Goal: Contribute content: Add original content to the website for others to see

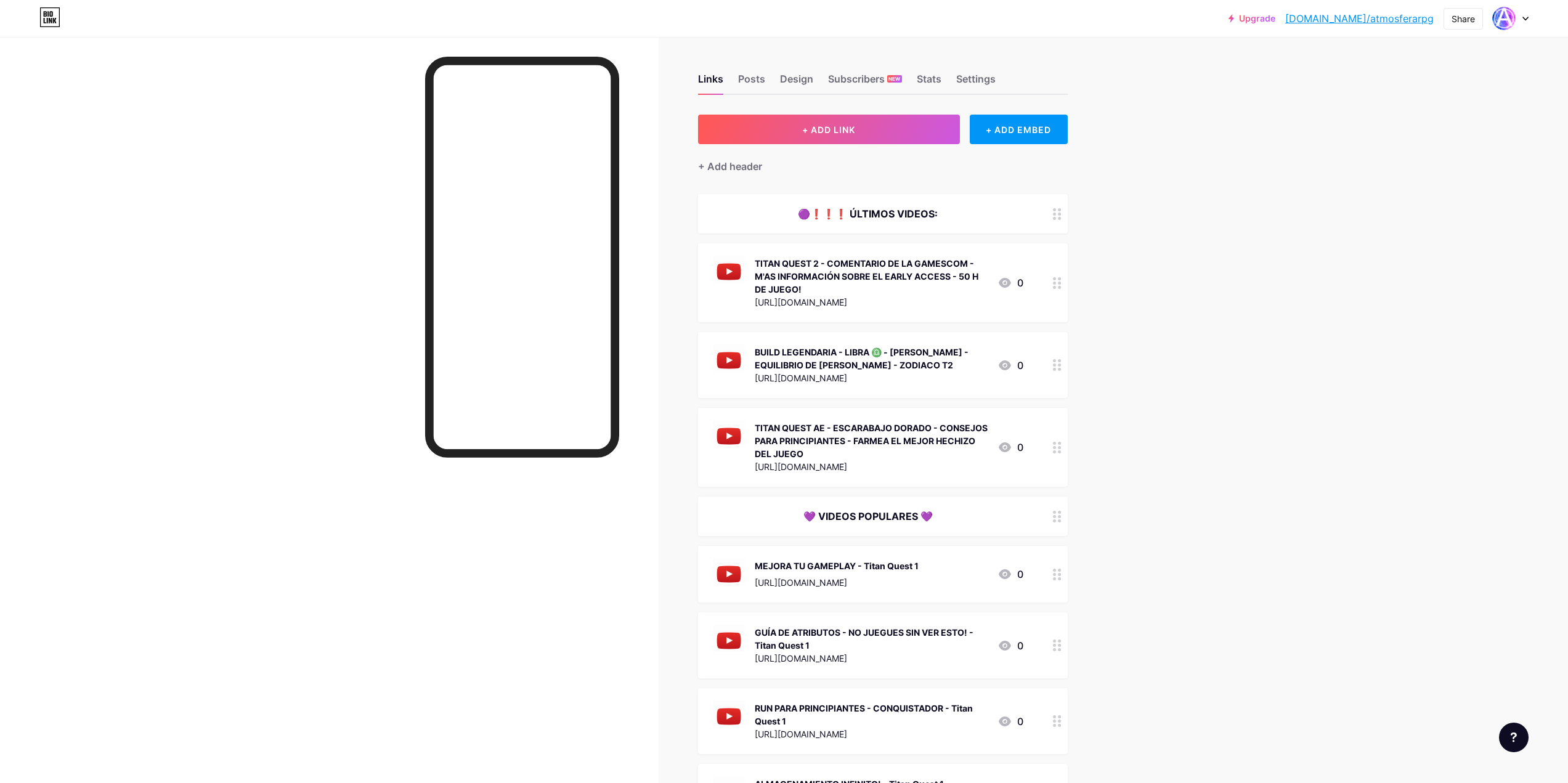
click at [1060, 286] on icon at bounding box center [1057, 282] width 9 height 12
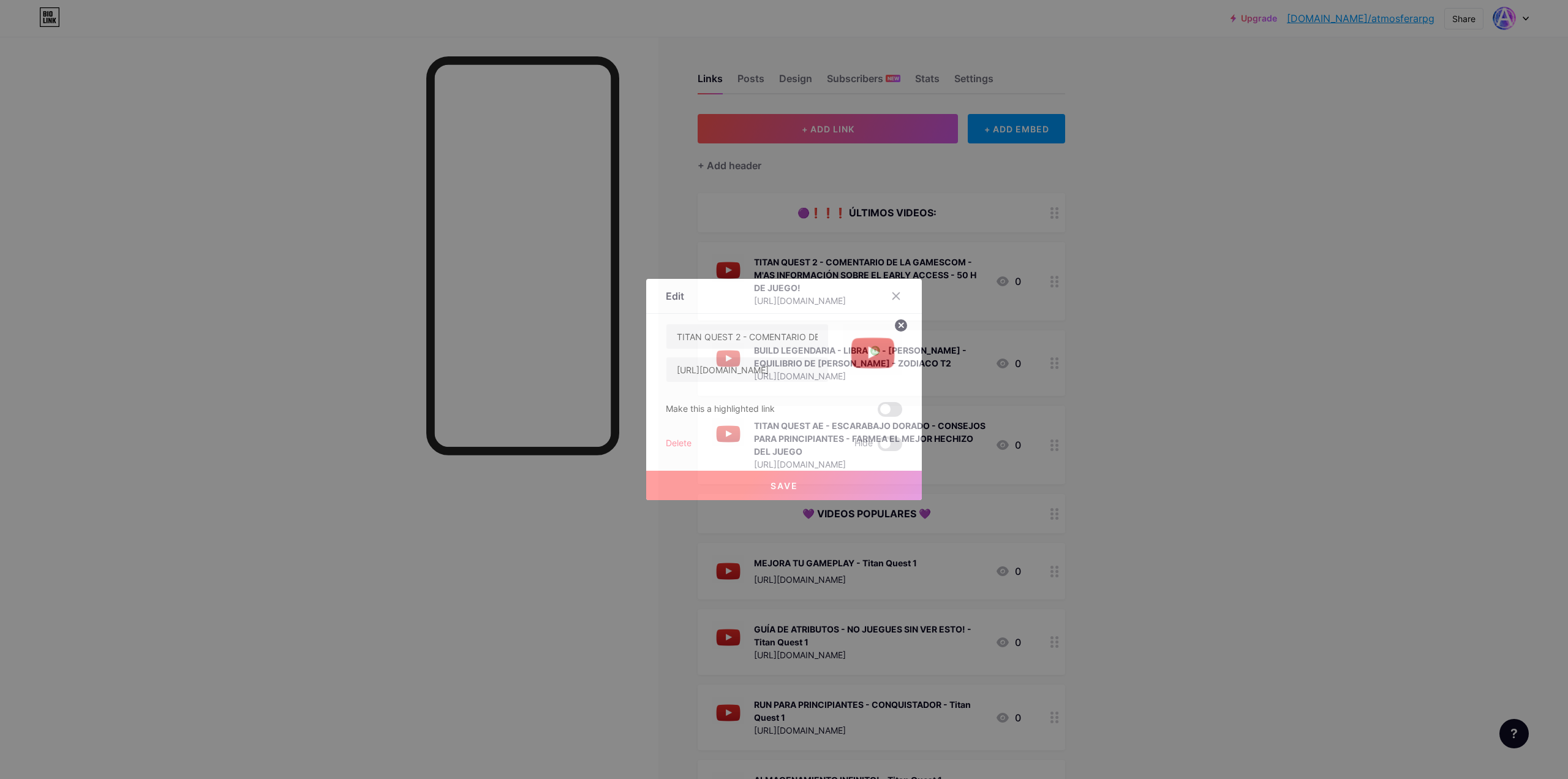
click at [592, 631] on div at bounding box center [784, 389] width 1568 height 779
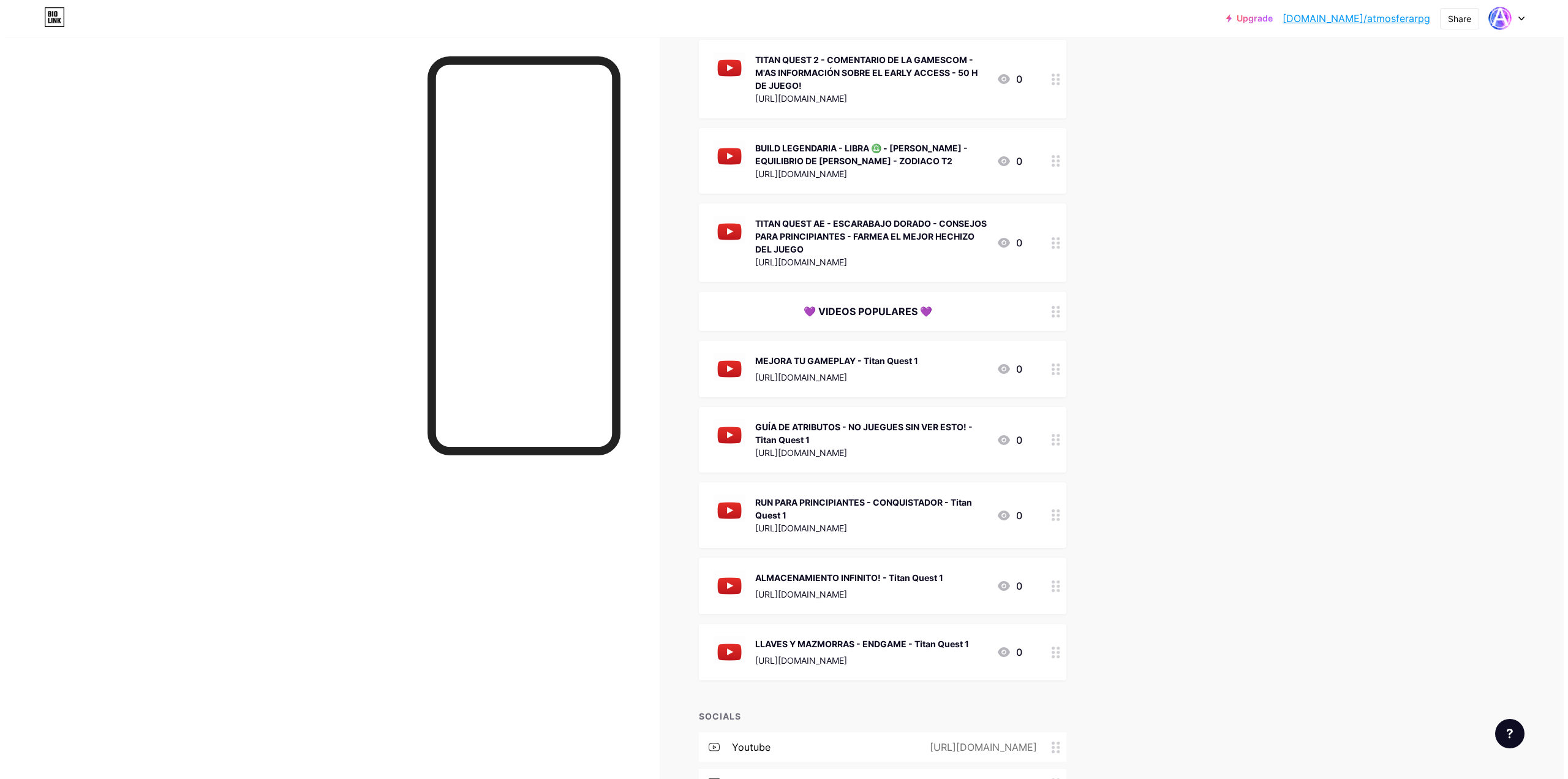
scroll to position [62, 0]
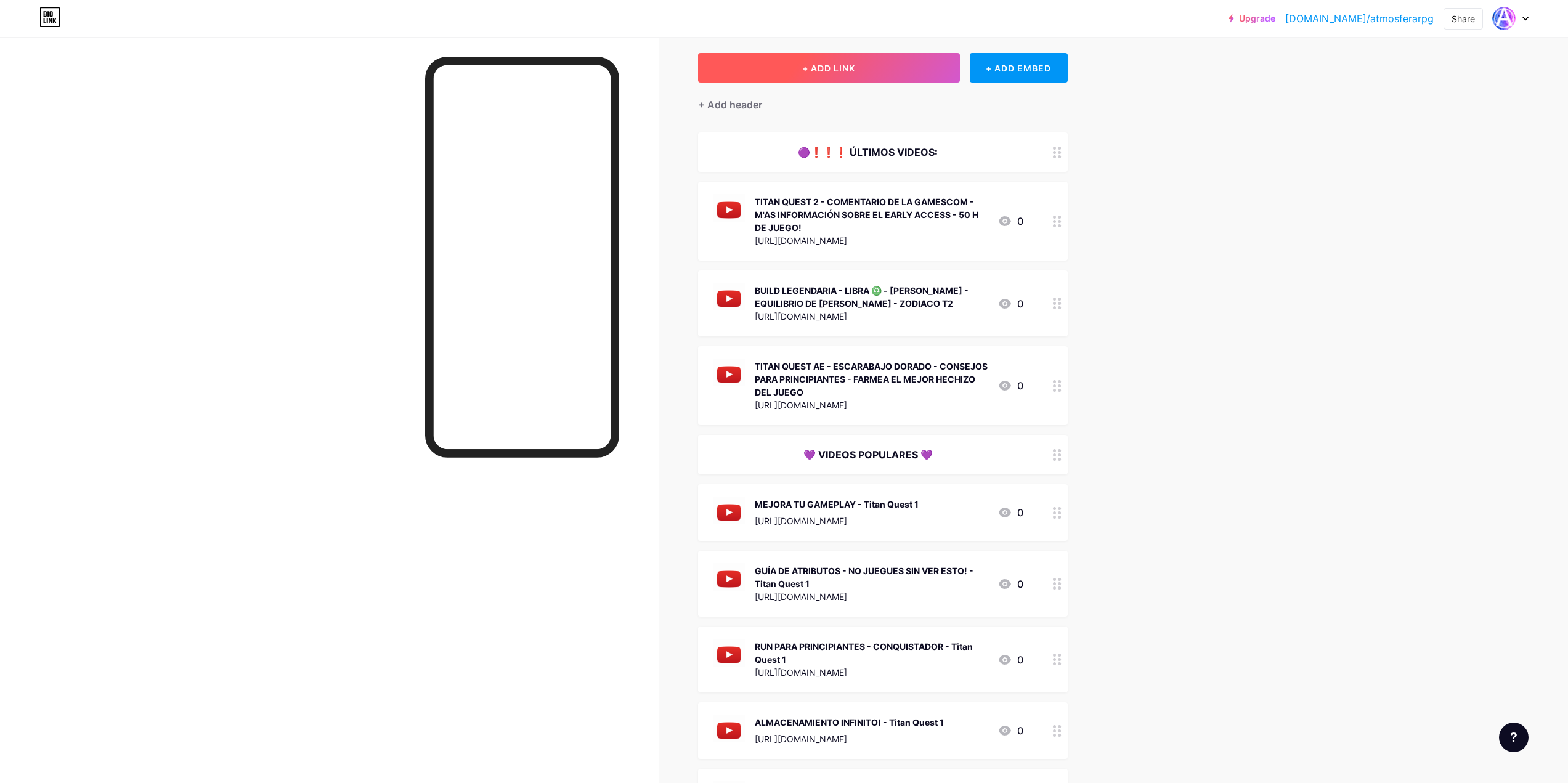
click at [933, 77] on button "+ ADD LINK" at bounding box center [829, 67] width 262 height 29
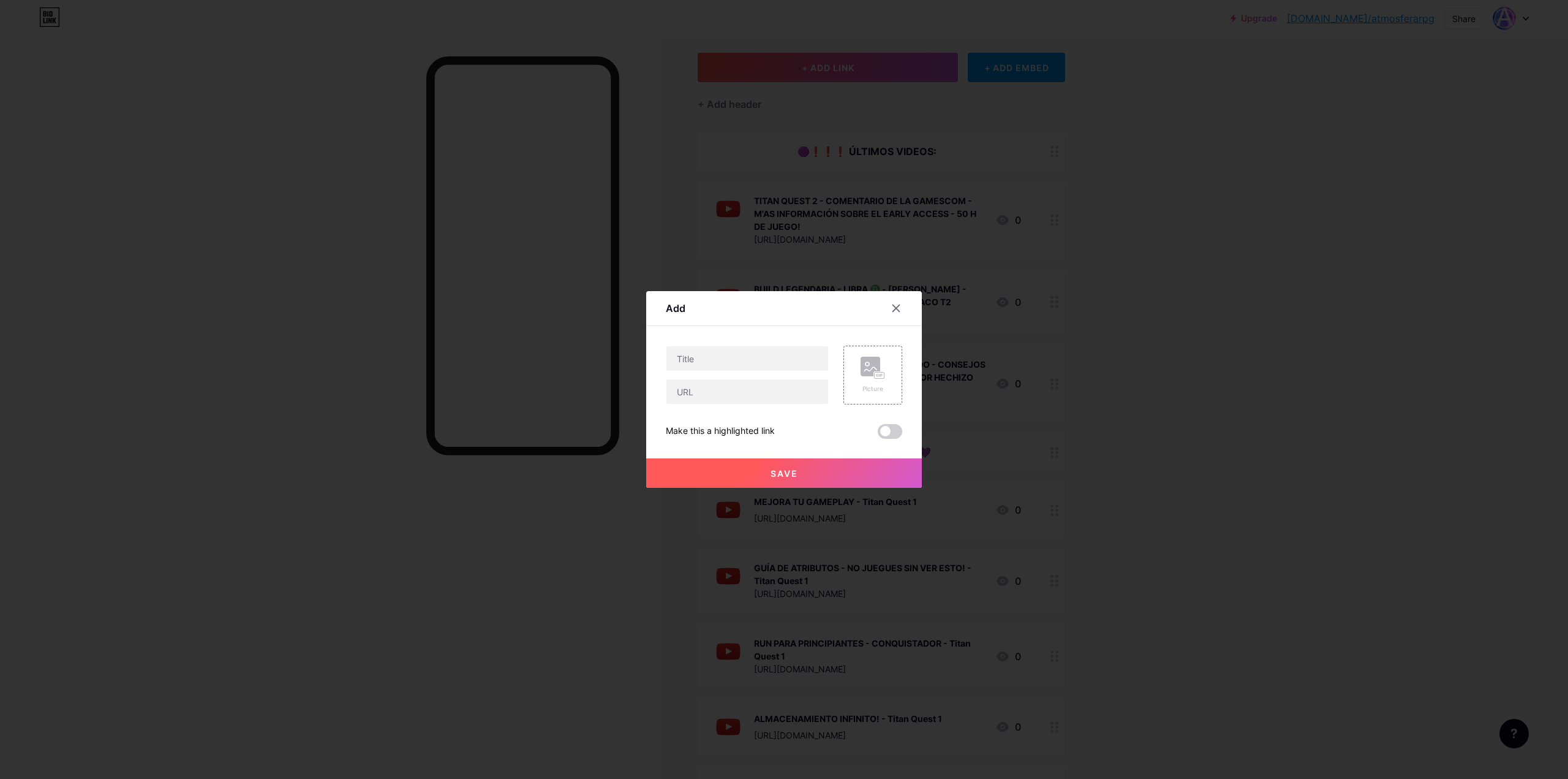
click at [725, 372] on div at bounding box center [747, 375] width 163 height 59
click at [727, 365] on input "text" at bounding box center [747, 358] width 162 height 24
paste input "TITAN QUEST 2 - 9 CONSEJOS PARA NUEVOS JUGADORES - RESULEVO TUS [PERSON_NAME] E…"
click at [675, 361] on input "TITAN QUEST 2 - 9 CONSEJOS PARA NUEVOS JUGADORES - RESULEVO TUS [PERSON_NAME] E…" at bounding box center [747, 358] width 162 height 24
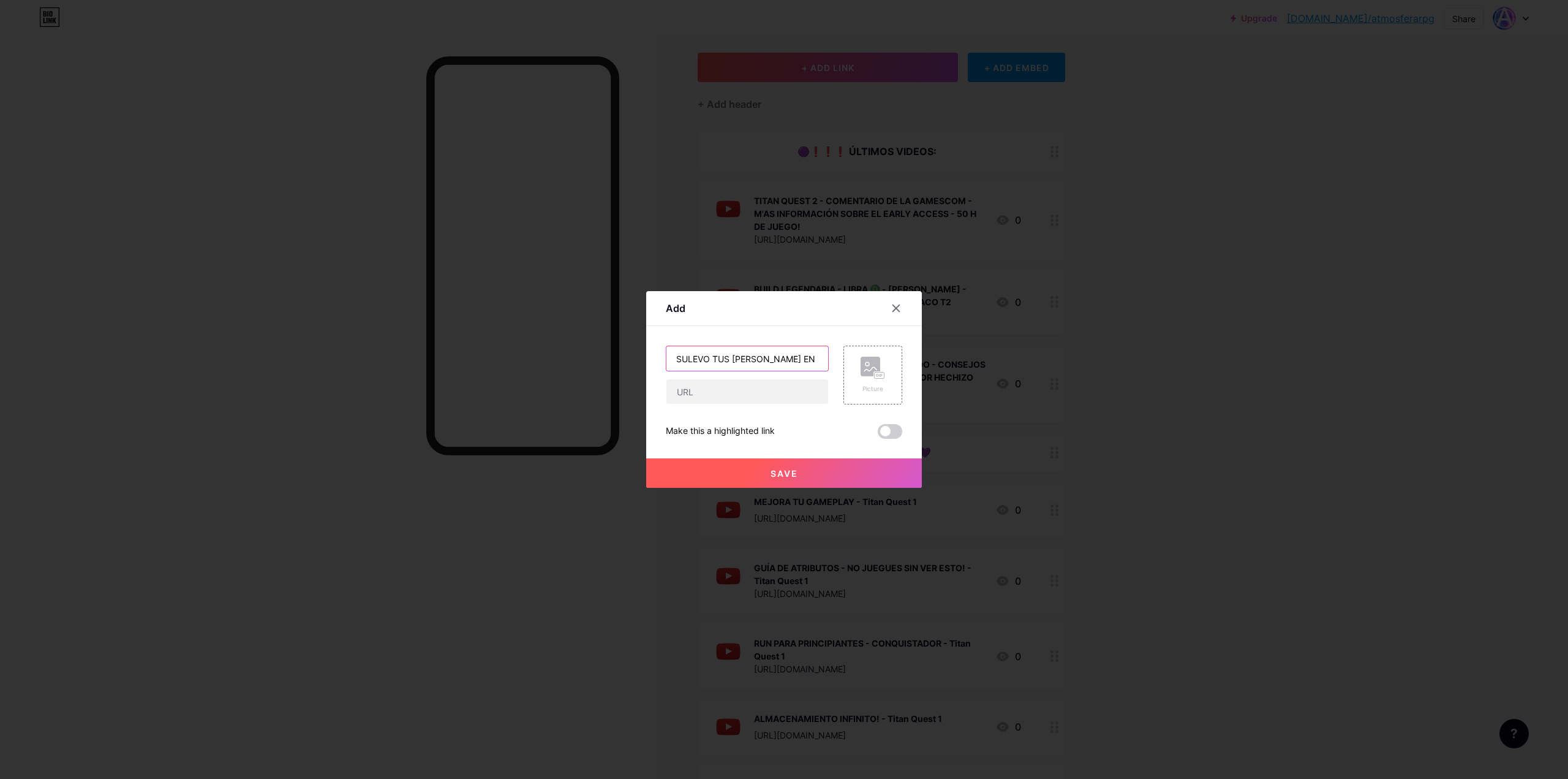
click at [674, 359] on input "TITAN QUEST 2 - 9 CONSEJOS PARA NUEVOS JUGADORES - RESULEVO TUS [PERSON_NAME] E…" at bounding box center [747, 358] width 162 height 24
click at [671, 357] on input "TITAN QUEST 2 - 9 CONSEJOS PARA NUEVOS JUGADORES - RESULEVO TUS [PERSON_NAME] E…" at bounding box center [747, 358] width 162 height 24
click at [704, 354] on input "TITAN QUEST 2 - 9 CONSEJOS PARA NUEVOS JUGADORES - RESULEVO TUS [PERSON_NAME] E…" at bounding box center [747, 358] width 162 height 24
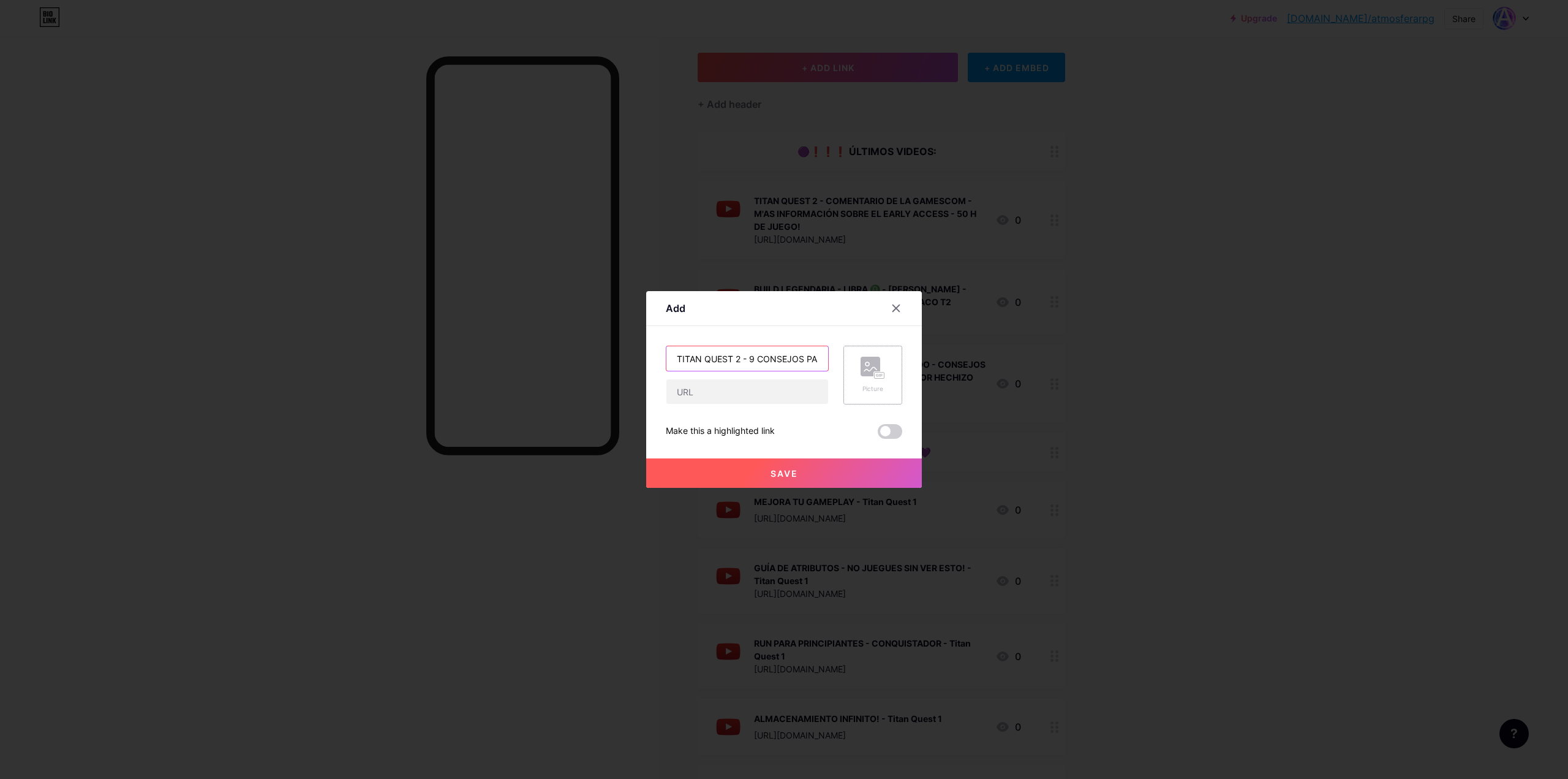
type input "TITAN QUEST 2 - 9 CONSEJOS PARA NUEVOS JUGADORES - RESULEVO TUS [PERSON_NAME] E…"
click at [864, 378] on icon at bounding box center [873, 368] width 24 height 22
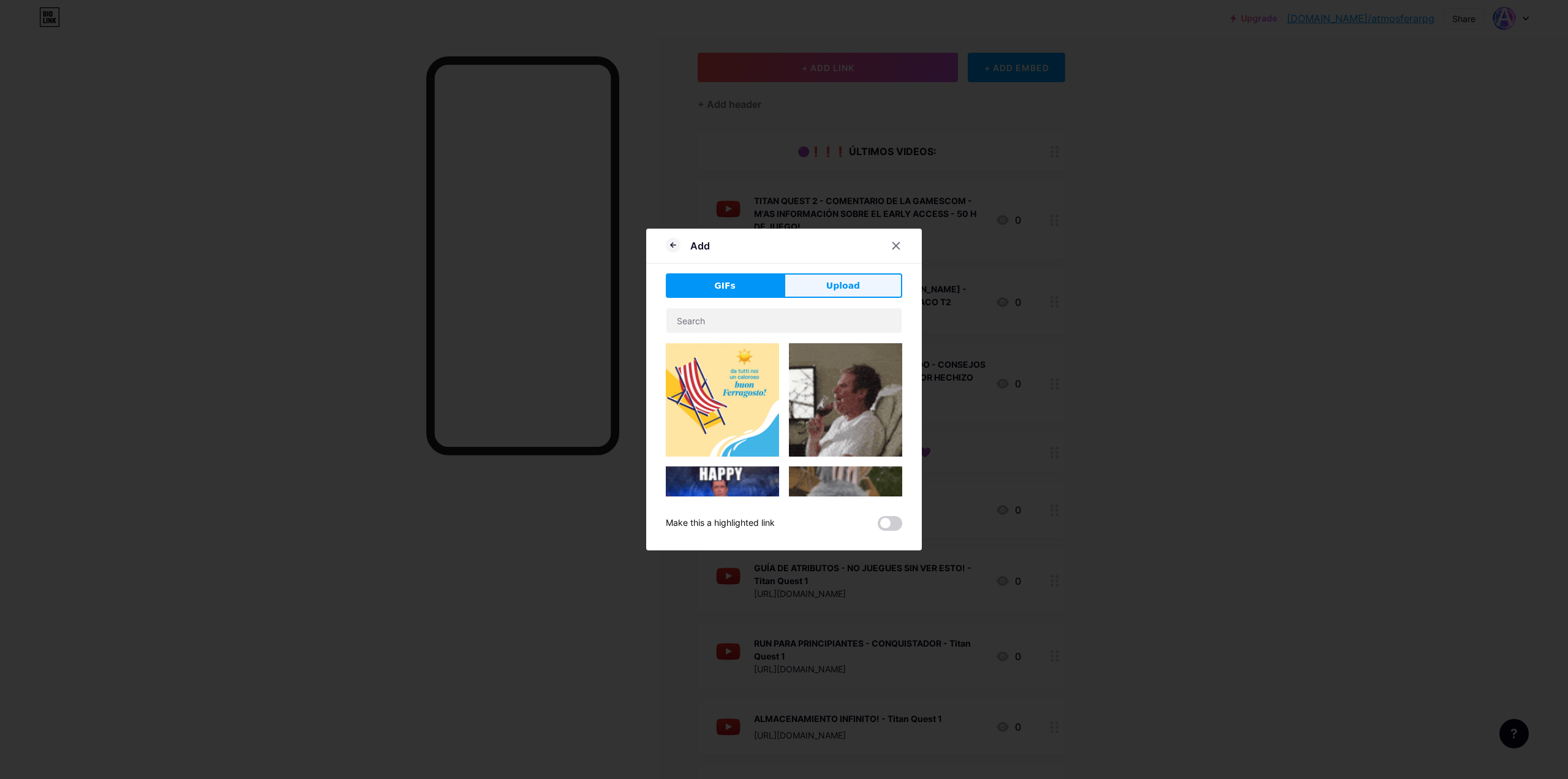
click at [818, 284] on button "Upload" at bounding box center [843, 286] width 118 height 24
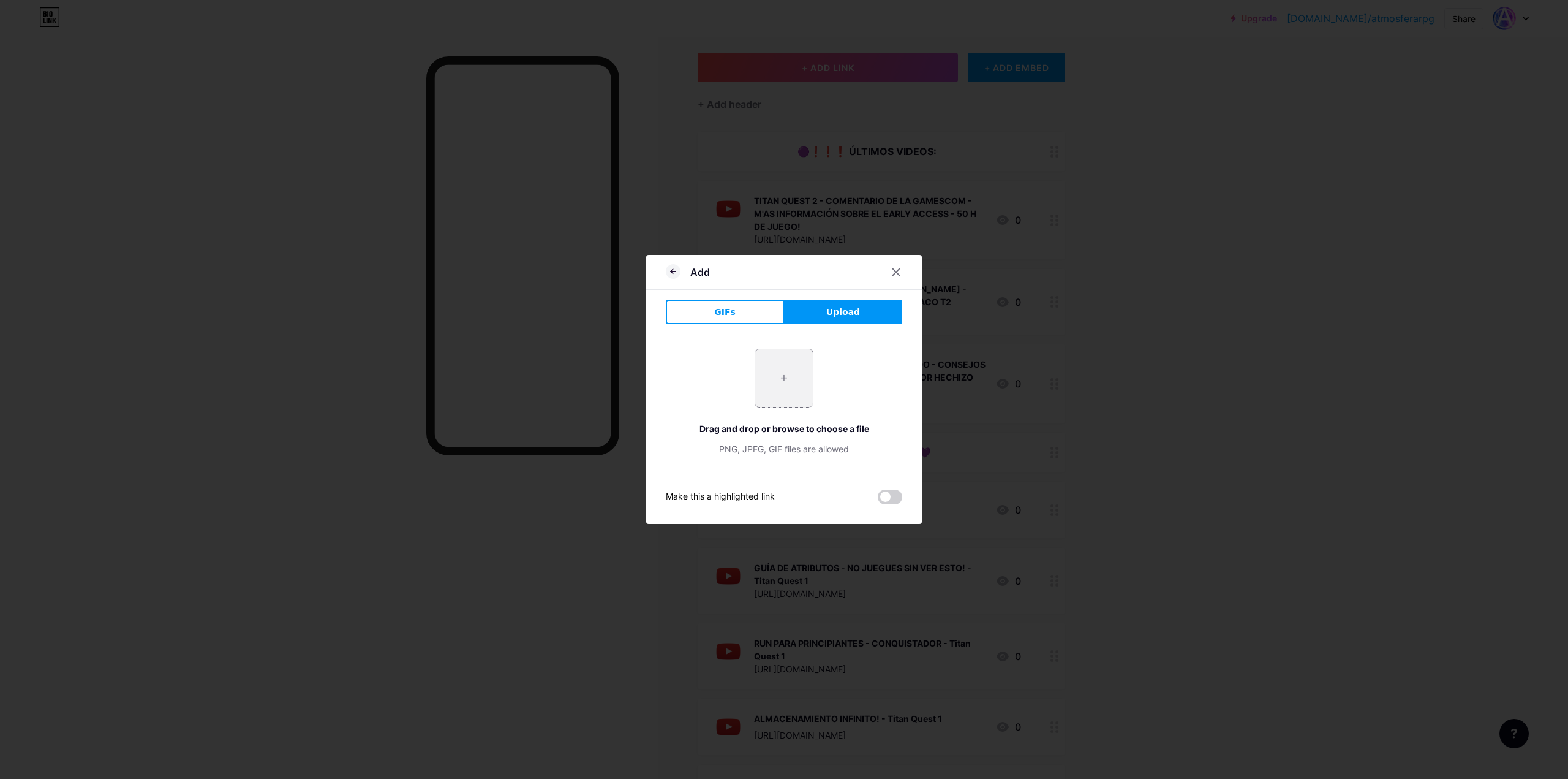
click at [775, 395] on input "file" at bounding box center [784, 378] width 58 height 58
type input "C:\fakepath\[DOMAIN_NAME] (17).png"
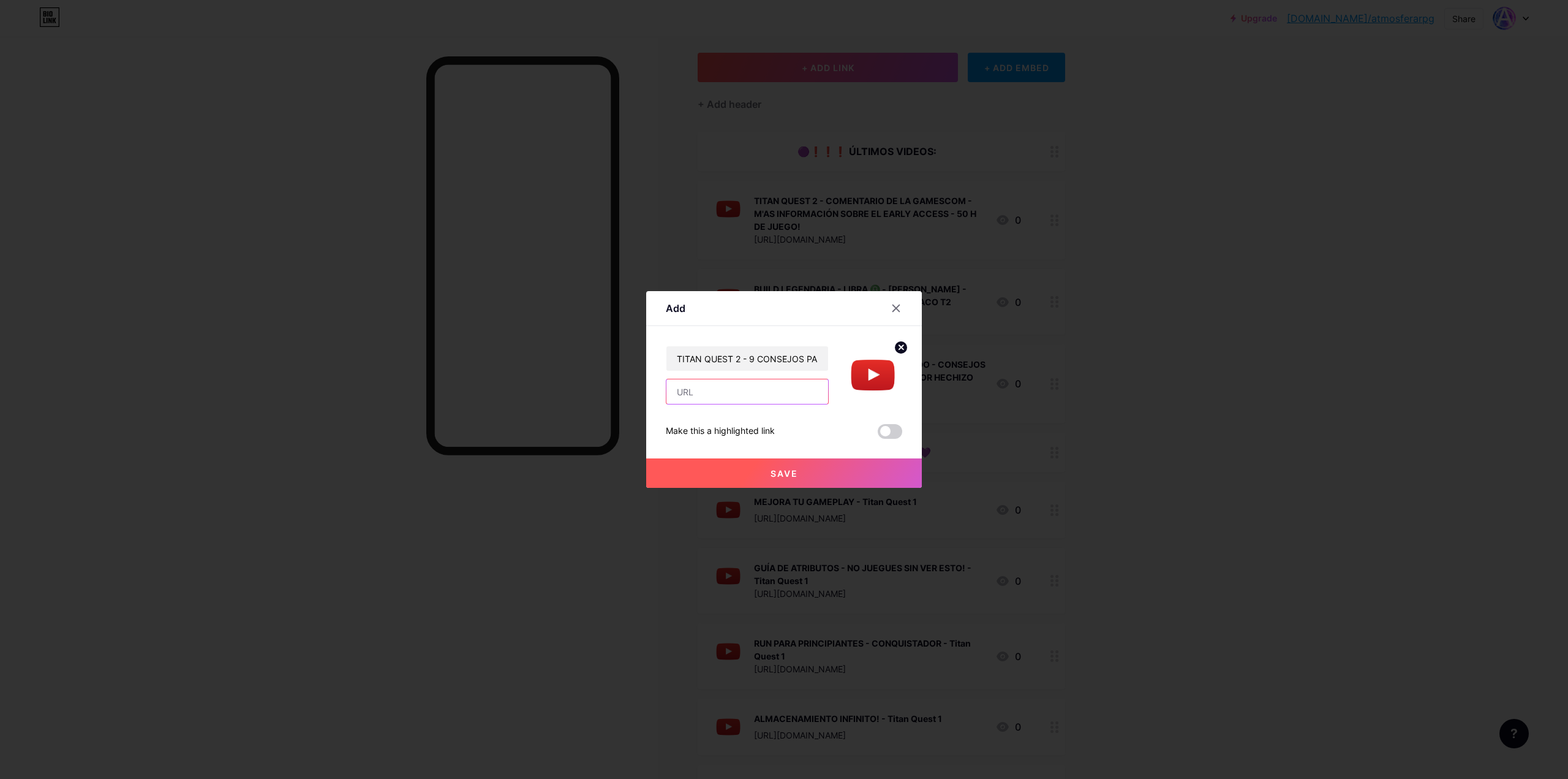
click at [731, 393] on input "text" at bounding box center [747, 391] width 162 height 24
paste input "[URL][DOMAIN_NAME]"
type input "[URL][DOMAIN_NAME]"
click at [809, 480] on button "Save" at bounding box center [784, 472] width 275 height 29
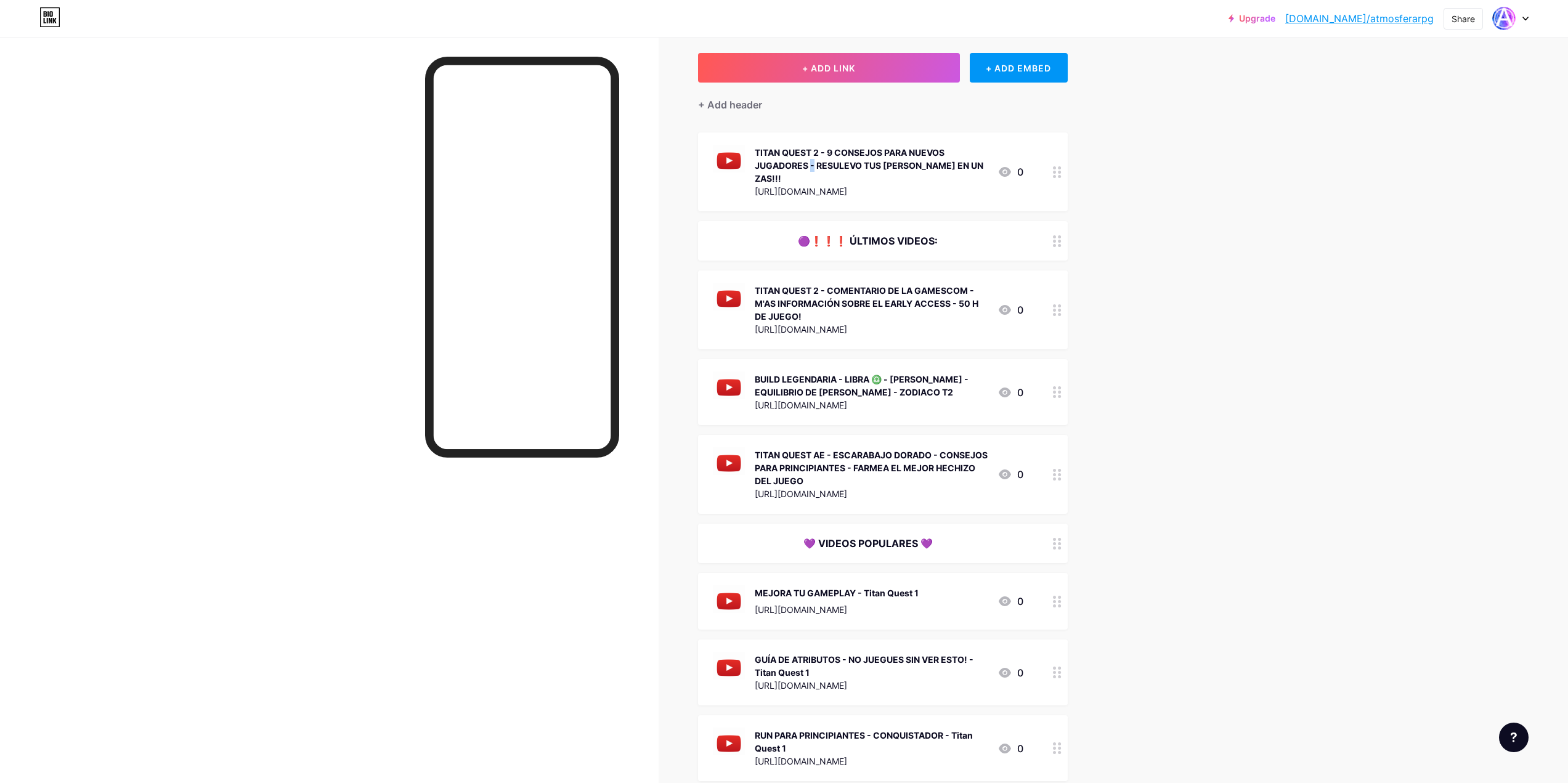
drag, startPoint x: 941, startPoint y: 156, endPoint x: 944, endPoint y: 120, distance: 36.1
click at [944, 120] on div "+ ADD LINK + ADD EMBED + Add header TITAN QUEST 2 - 9 CONSEJOS PARA NUEVOS JUGA…" at bounding box center [883, 617] width 370 height 1128
click at [1218, 191] on div "Upgrade [DOMAIN_NAME]/atmosf... [DOMAIN_NAME]/atmosferarpg Share Switch account…" at bounding box center [784, 590] width 1568 height 1303
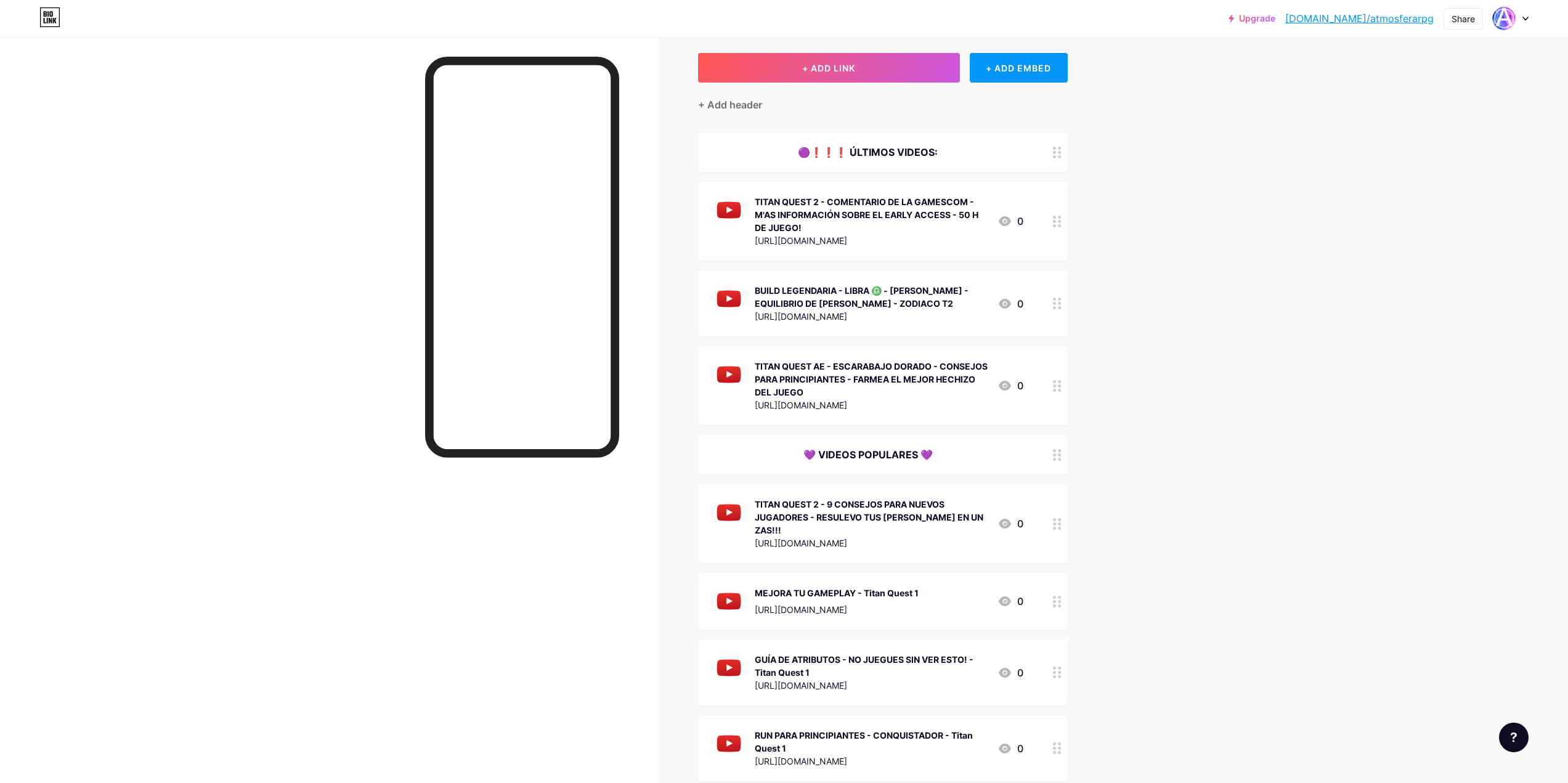
click at [1056, 224] on div at bounding box center [1057, 221] width 21 height 79
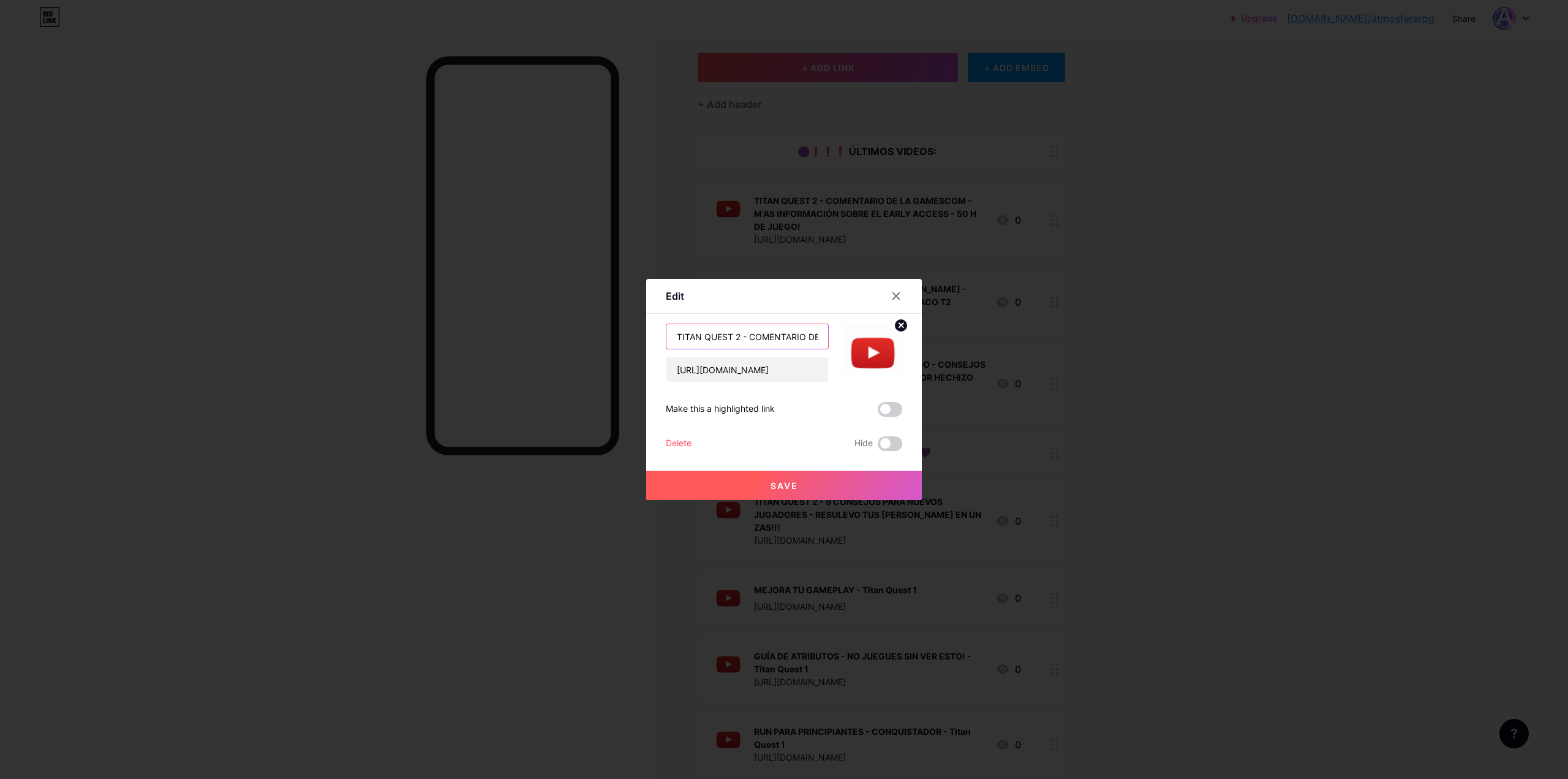
click at [713, 338] on input "TITAN QUEST 2 - COMENTARIO DE LA GAMESCOM - M'AS INFORMACIÓN SOBRE EL EARLY ACC…" at bounding box center [747, 336] width 162 height 24
click at [729, 374] on input "[URL][DOMAIN_NAME]" at bounding box center [747, 370] width 162 height 24
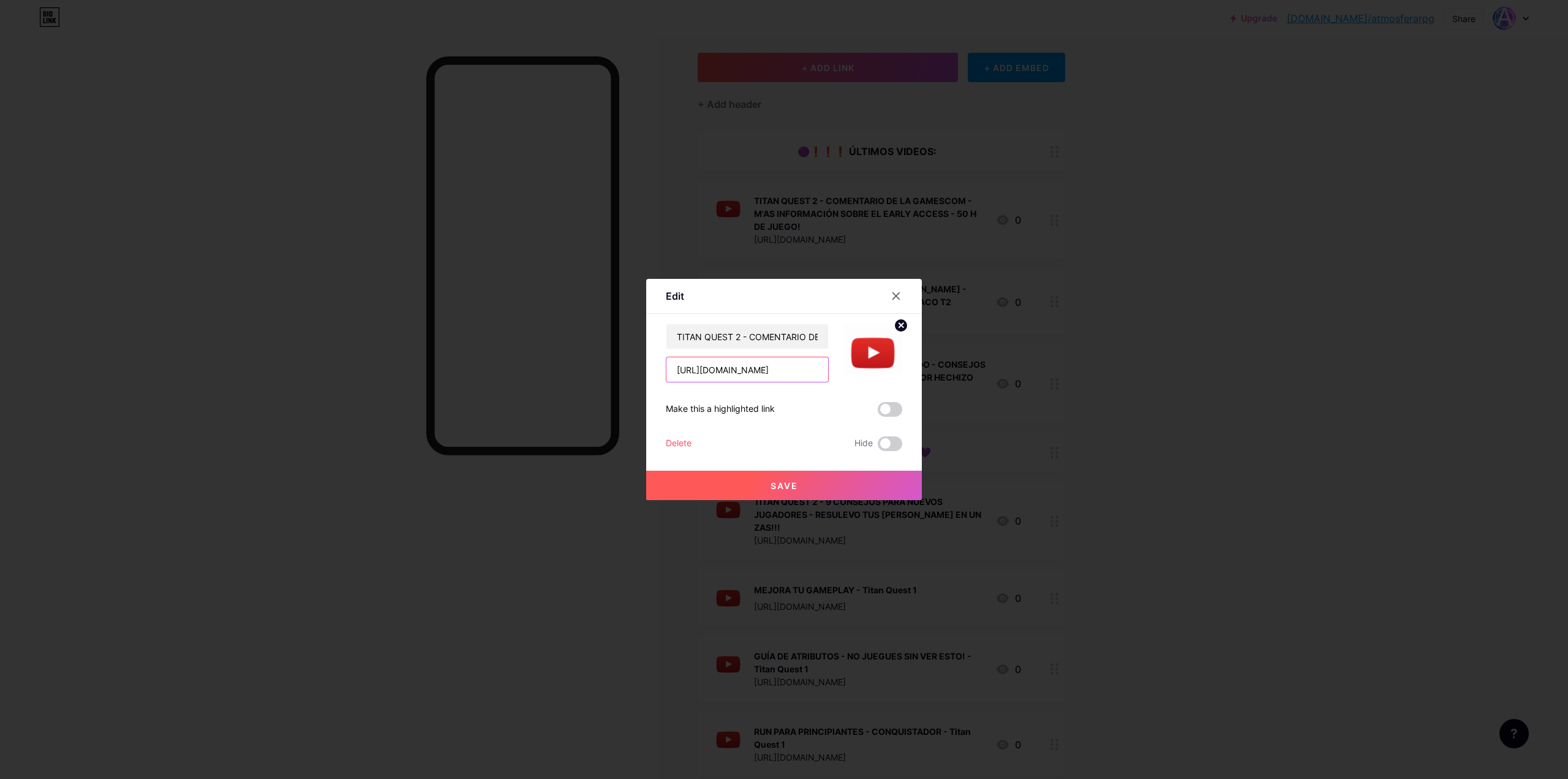
click at [729, 374] on input "[URL][DOMAIN_NAME]" at bounding box center [747, 370] width 162 height 24
type input "V"
paste input "[URL][DOMAIN_NAME]"
type input "[URL][DOMAIN_NAME]"
click at [730, 334] on input "TITAN QUEST 2 - COMENTARIO DE LA GAMESCOM - M'AS INFORMACIÓN SOBRE EL EARLY ACC…" at bounding box center [747, 336] width 162 height 24
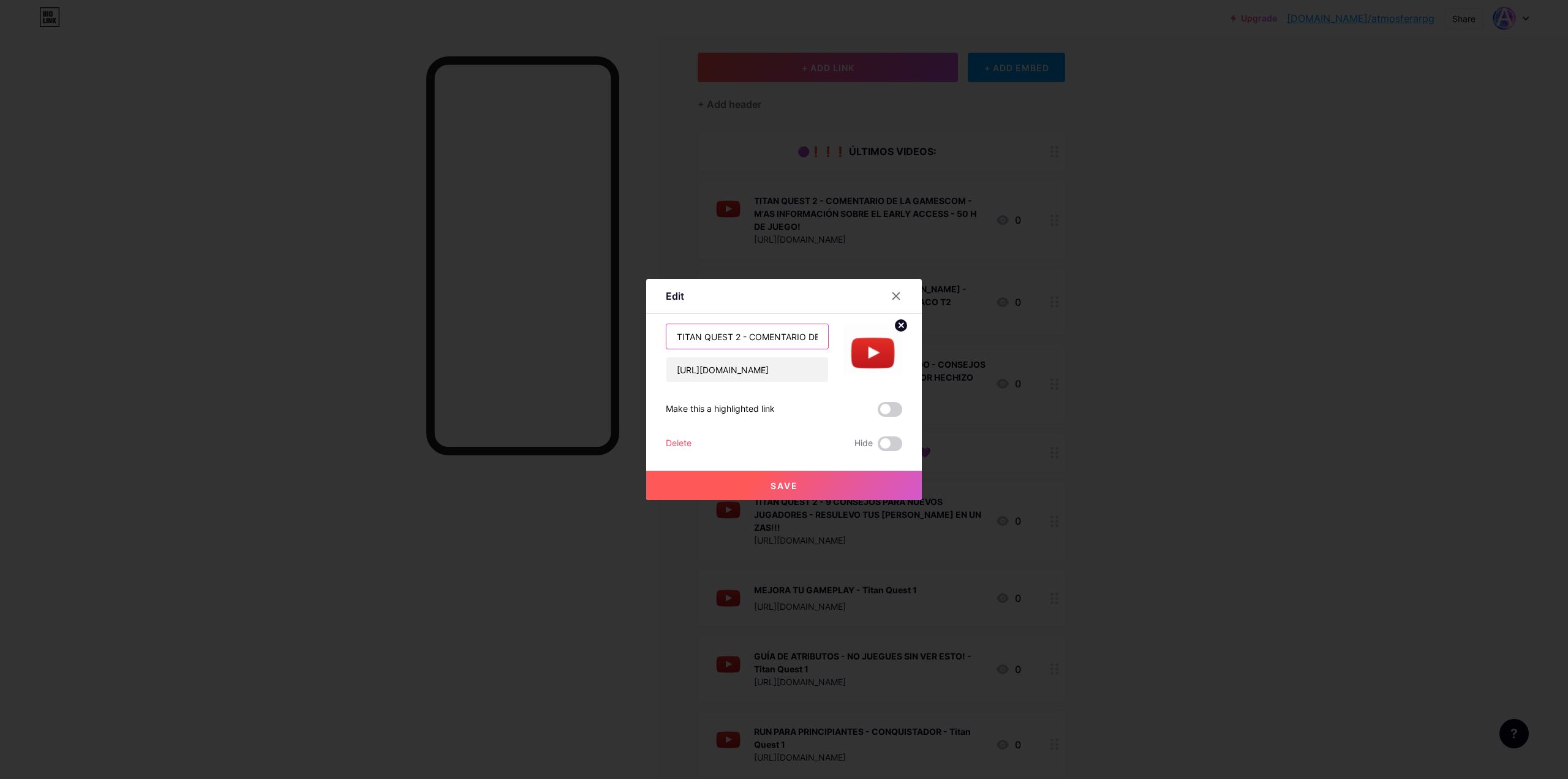
click at [730, 334] on input "TITAN QUEST 2 - COMENTARIO DE LA GAMESCOM - M'AS INFORMACIÓN SOBRE EL EARLY ACC…" at bounding box center [747, 336] width 162 height 24
paste input "HOTFIX 2 - ARREGLAN [PERSON_NAME] Y ALGUNOS CRASHEOS 👀👀"
type input "TITAN QUEST 2 - HOTFIX 2 - ARREGLAN [PERSON_NAME] Y ALGUNOS CRASHEOS 👀👀"
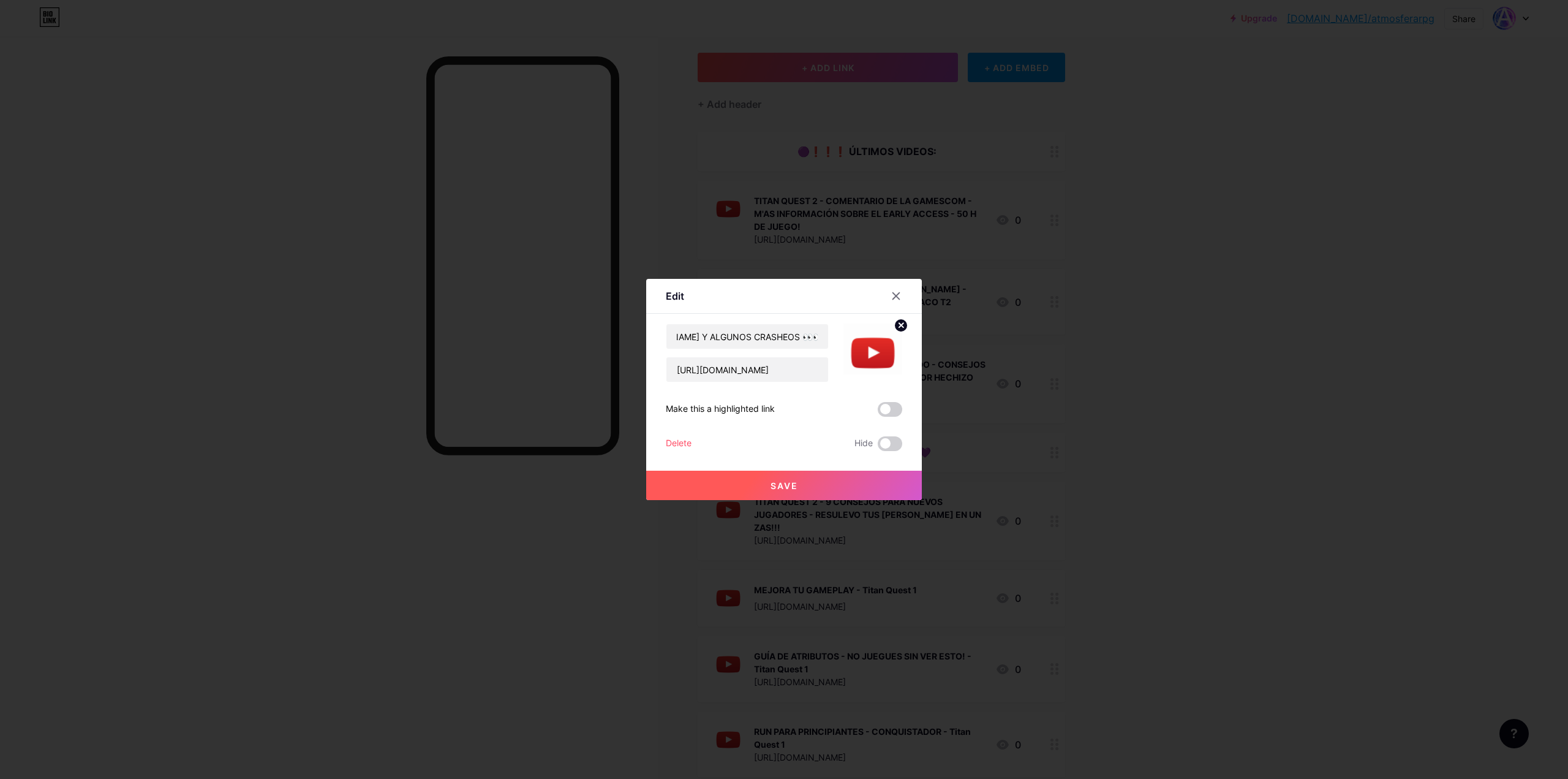
scroll to position [0, 0]
click at [790, 484] on span "Save" at bounding box center [784, 485] width 28 height 10
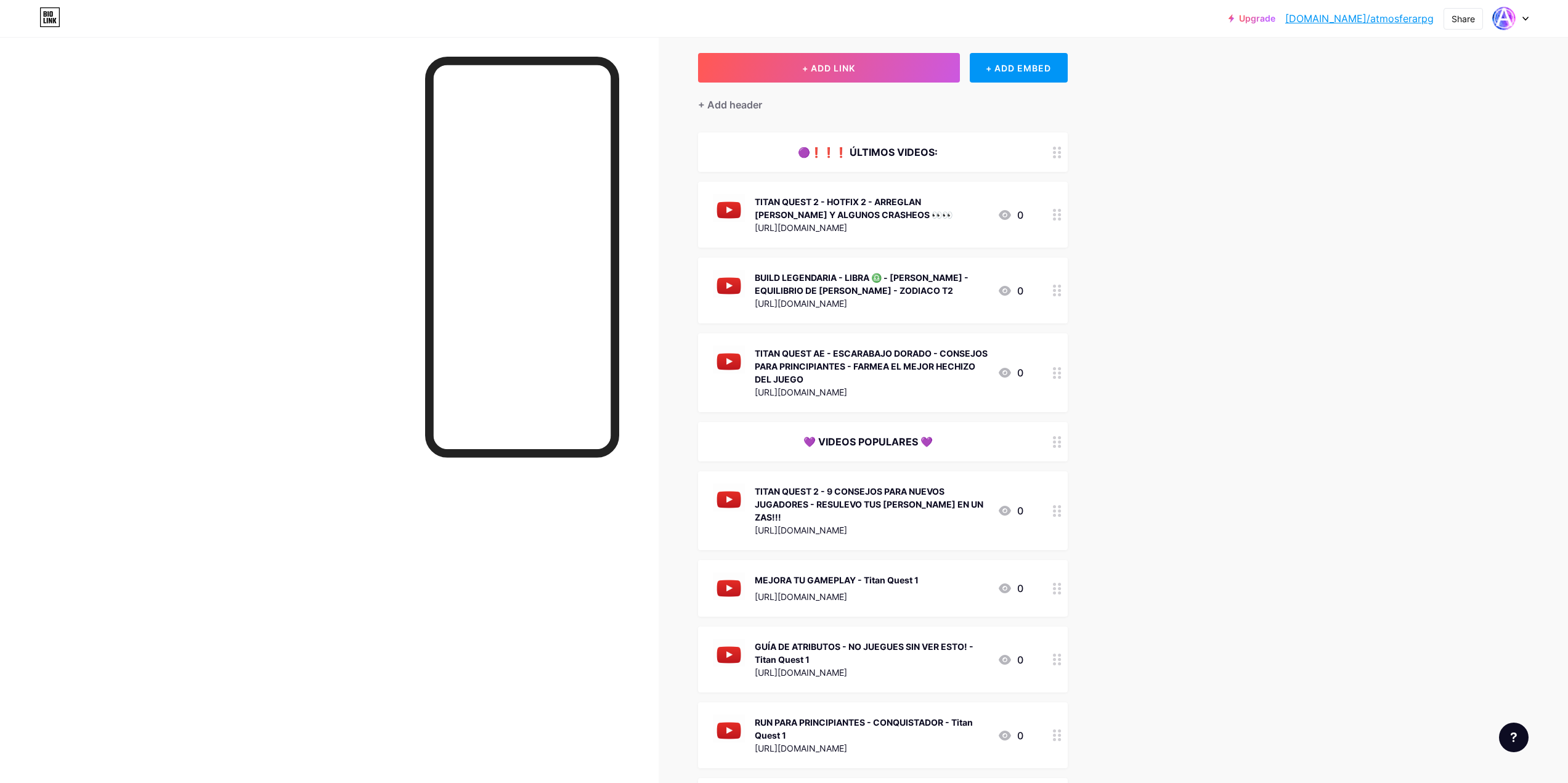
click at [1067, 283] on div at bounding box center [1057, 290] width 21 height 66
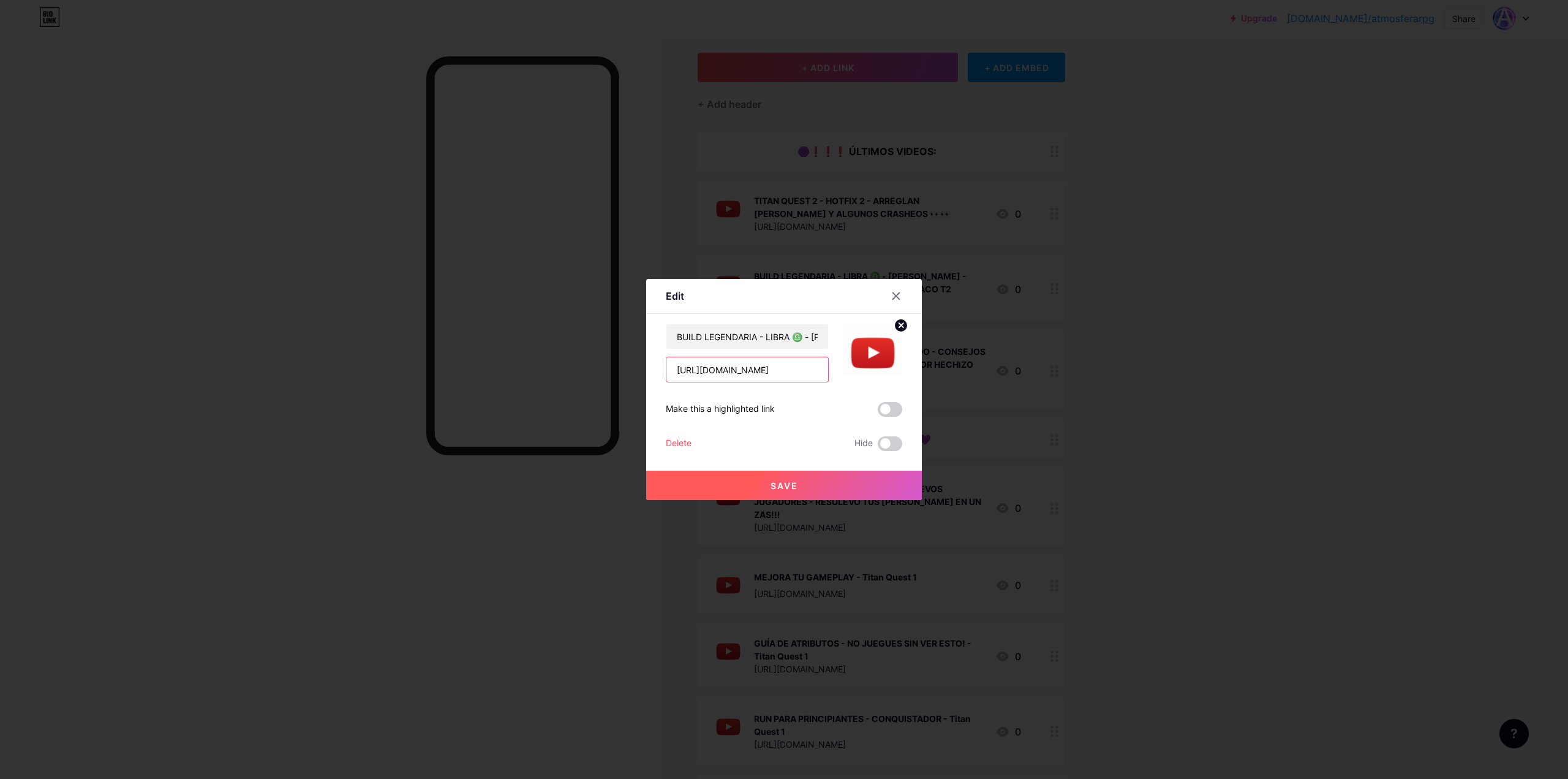
click at [755, 372] on input "[URL][DOMAIN_NAME]" at bounding box center [747, 370] width 162 height 24
paste input "[DOMAIN_NAME][URL]"
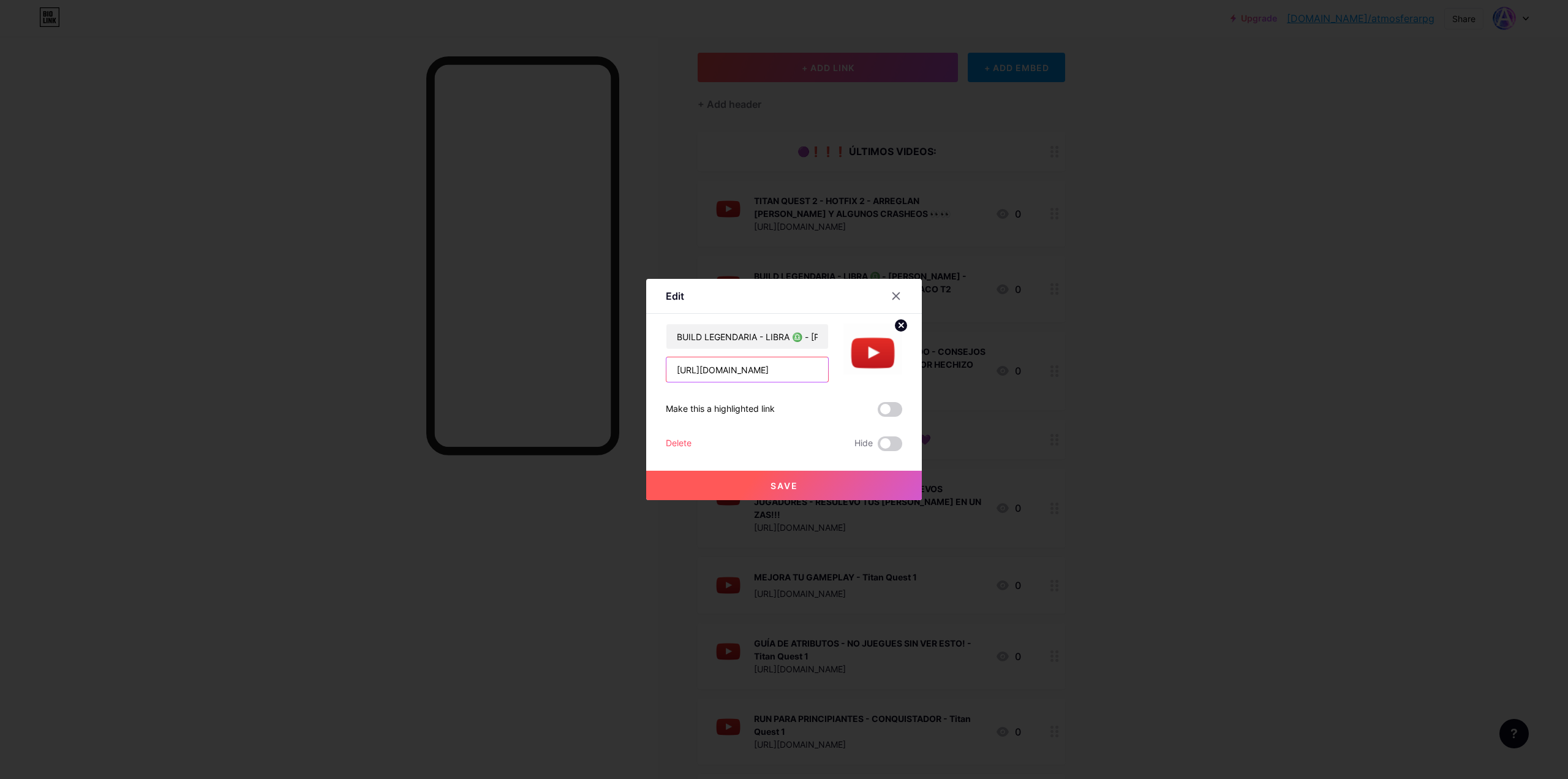
type input "[URL][DOMAIN_NAME]"
click at [734, 325] on input "BUILD LEGENDARIA - LIBRA ♎ - [PERSON_NAME] - EQUILIBRIO DE [PERSON_NAME] - ZODI…" at bounding box center [747, 336] width 162 height 24
click at [734, 328] on input "BUILD LEGENDARIA - LIBRA ♎ - [PERSON_NAME] - EQUILIBRIO DE [PERSON_NAME] - ZODI…" at bounding box center [747, 336] width 162 height 24
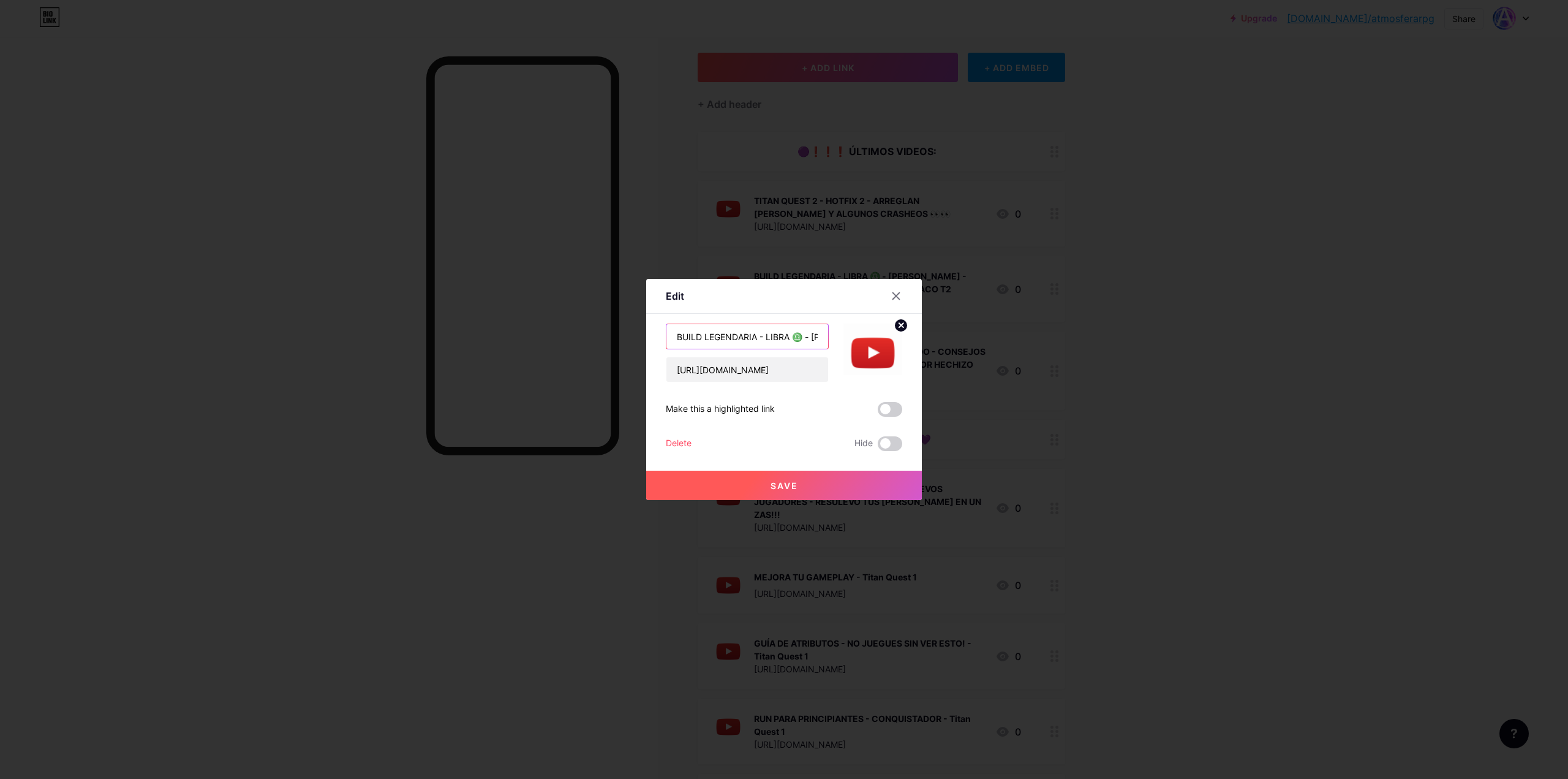
click at [734, 328] on input "BUILD LEGENDARIA - LIBRA ♎ - [PERSON_NAME] - EQUILIBRIO DE [PERSON_NAME] - ZODI…" at bounding box center [747, 336] width 162 height 24
paste input "TITAN QUEST 2 - FARMEAR ORO SIN PELEAR"
type input "TITAN QUEST 2 - FARMEAR ORO SIN PELEAR"
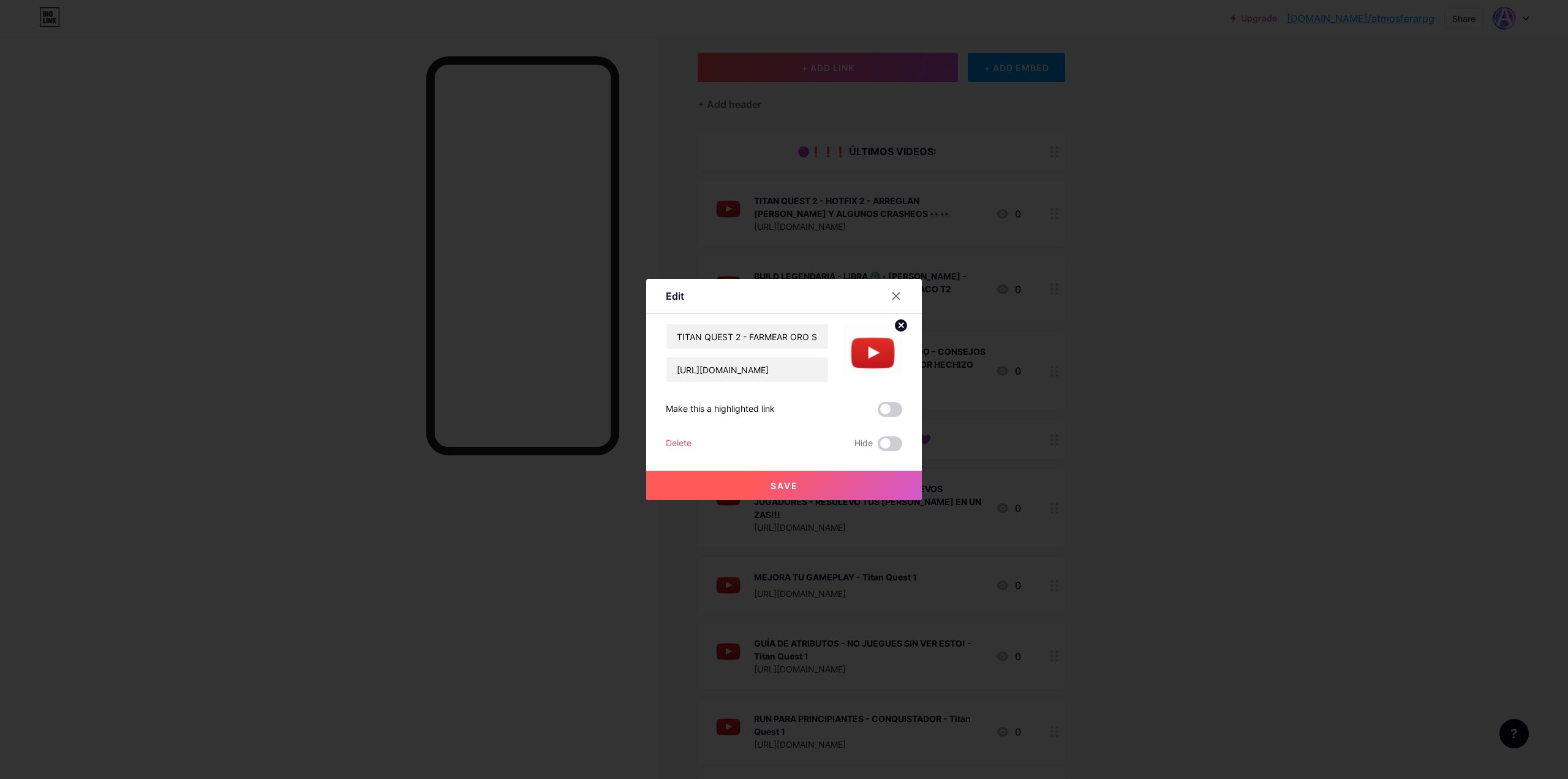
click at [800, 486] on button "Save" at bounding box center [784, 485] width 275 height 29
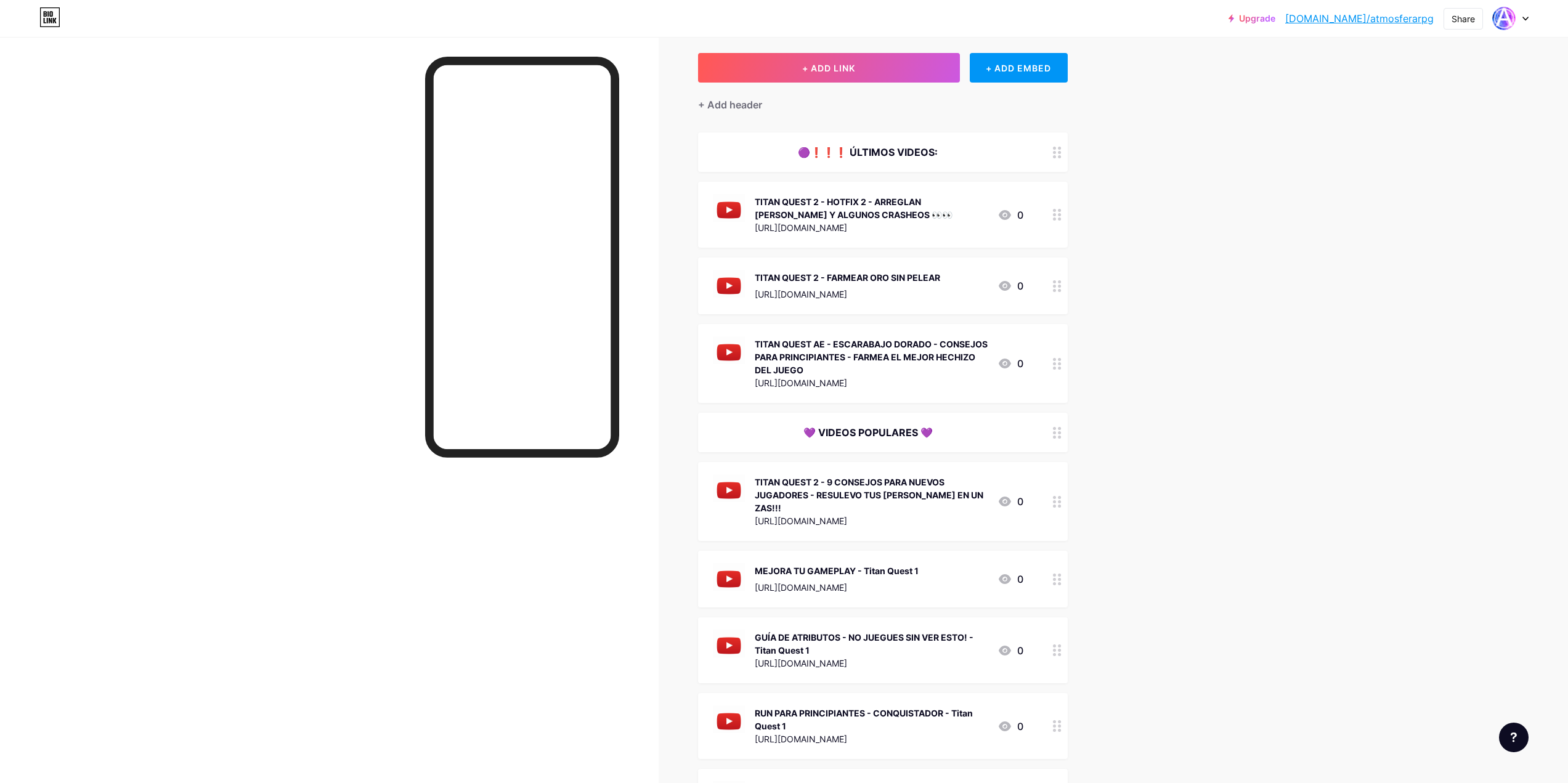
click at [1062, 361] on icon at bounding box center [1057, 363] width 9 height 12
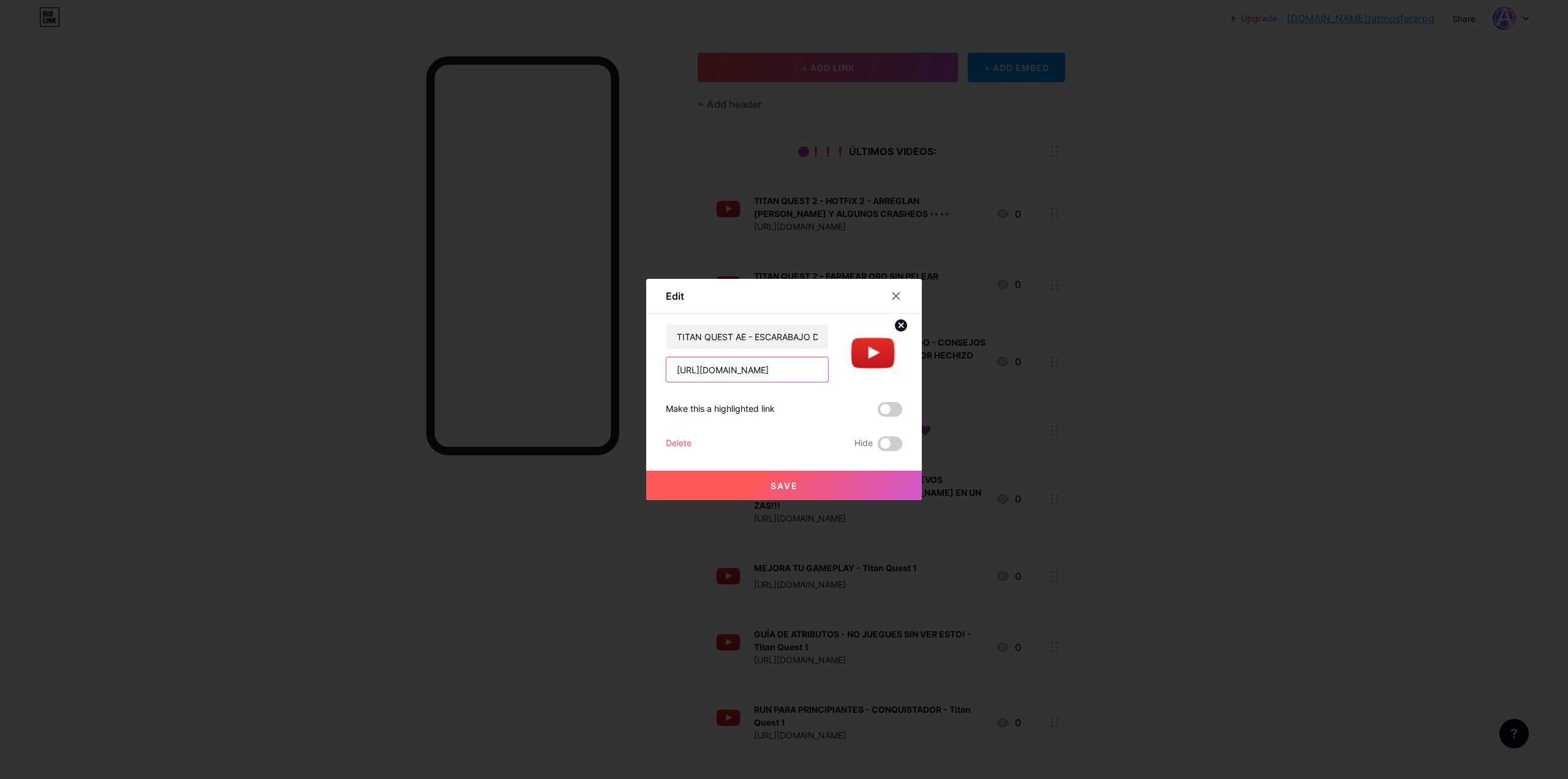
click at [724, 366] on input "[URL][DOMAIN_NAME]" at bounding box center [747, 370] width 162 height 24
paste input "XypdjH98ufQ"
click at [724, 365] on input "[URL][DOMAIN_NAME]" at bounding box center [747, 370] width 162 height 24
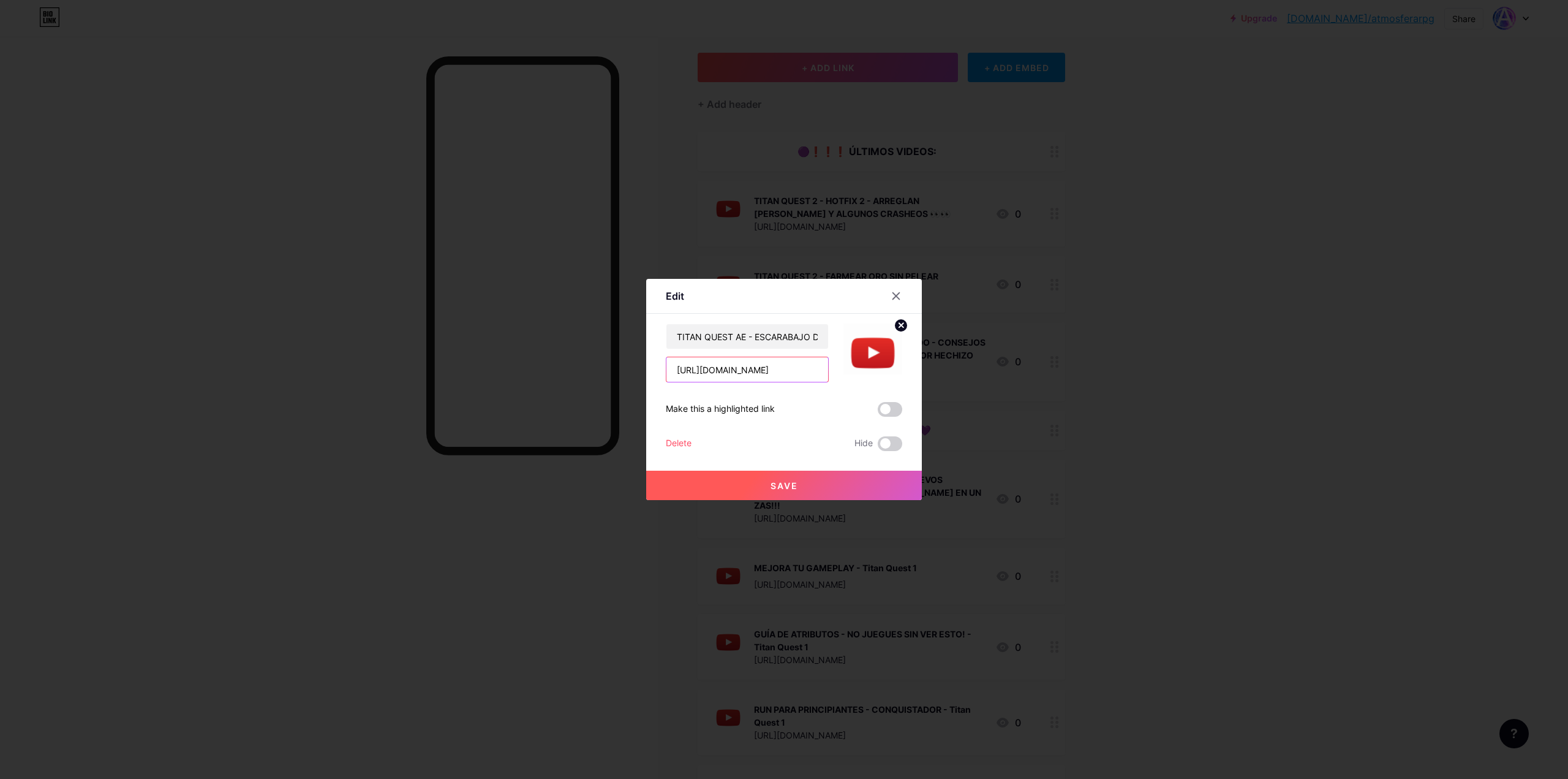
click at [724, 365] on input "[URL][DOMAIN_NAME]" at bounding box center [747, 370] width 162 height 24
paste input "text"
type input "[URL][DOMAIN_NAME]"
click at [755, 374] on input "[URL][DOMAIN_NAME]" at bounding box center [747, 370] width 162 height 24
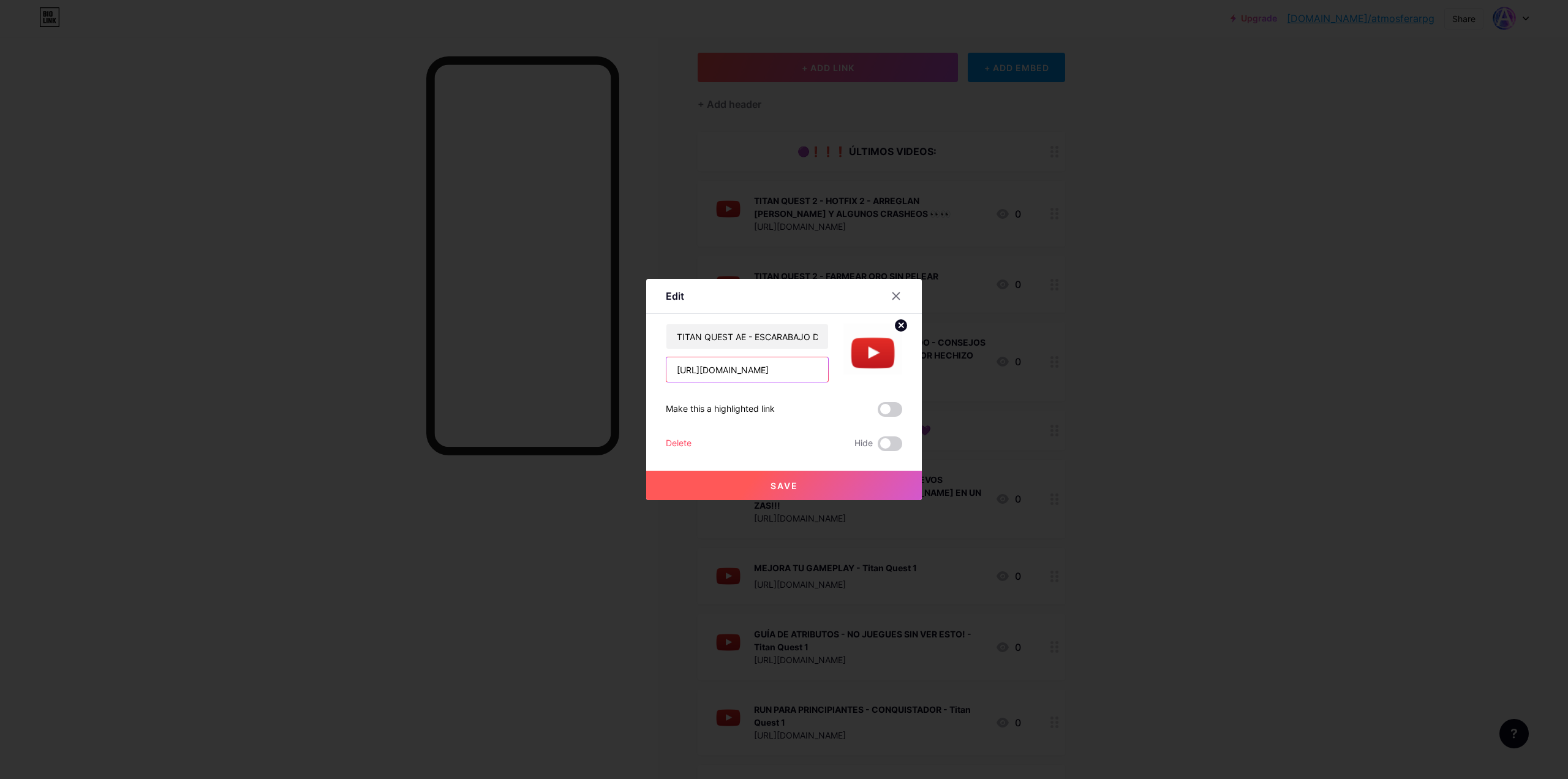
click at [755, 374] on input "[URL][DOMAIN_NAME]" at bounding box center [747, 370] width 162 height 24
click at [727, 338] on input "TITAN QUEST AE - ESCARABAJO DORADO - CONSEJOS PARA PRINCIPIANTES - FARMEA EL ME…" at bounding box center [747, 336] width 162 height 24
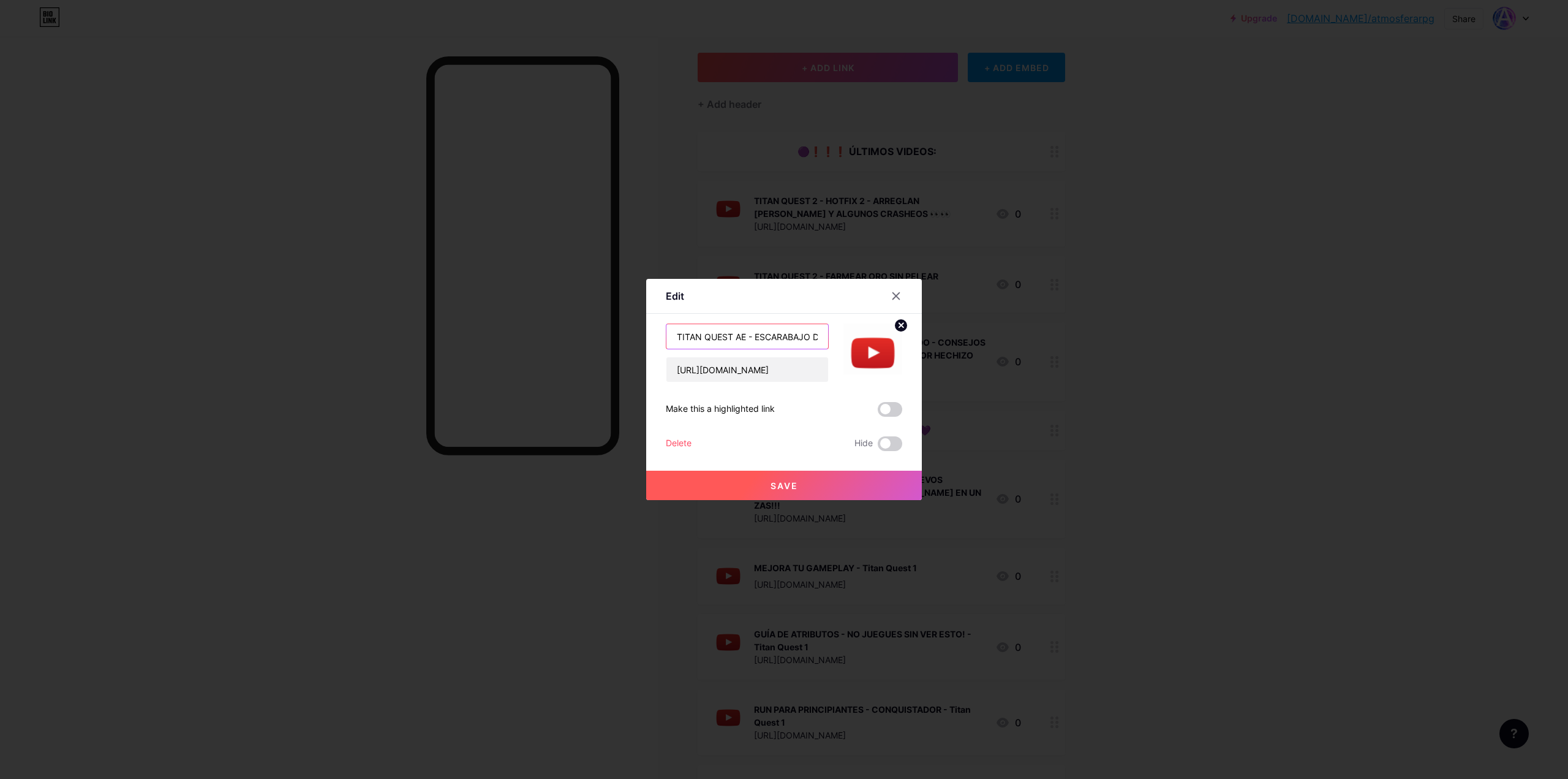
type input "V"
paste input "TITAN QUEST 2 - WIKIPEDIA HECHA POR LOS FANS - IDEAL PARA APRENDER SI TIENES EL…"
type input "TITAN QUEST 2 - WIKIPEDIA HECHA POR LOS FANS - IDEAL PARA APRENDER SI TIENES EL…"
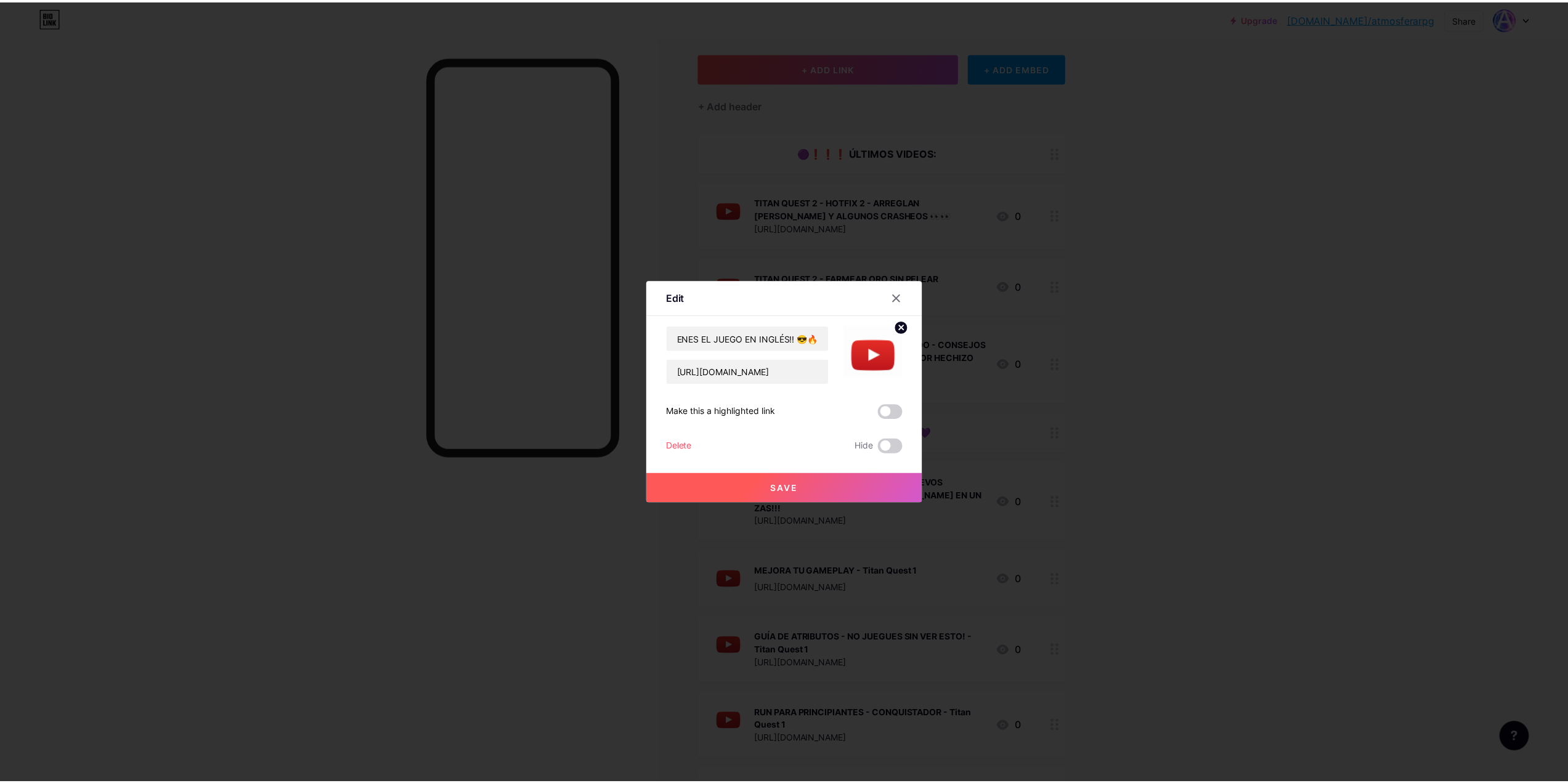
scroll to position [0, 0]
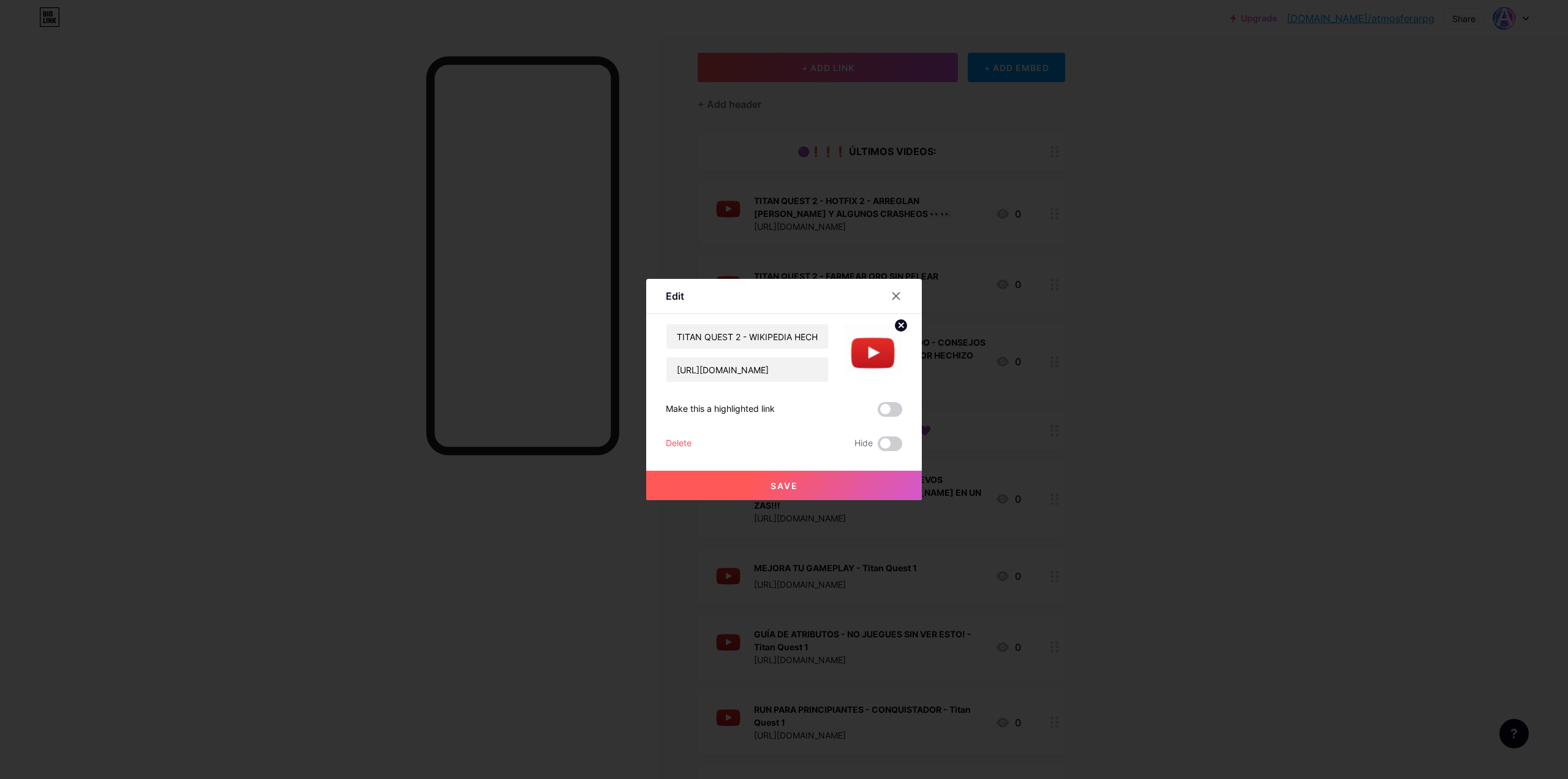
click at [748, 490] on button "Save" at bounding box center [784, 485] width 275 height 29
